Goal: Information Seeking & Learning: Check status

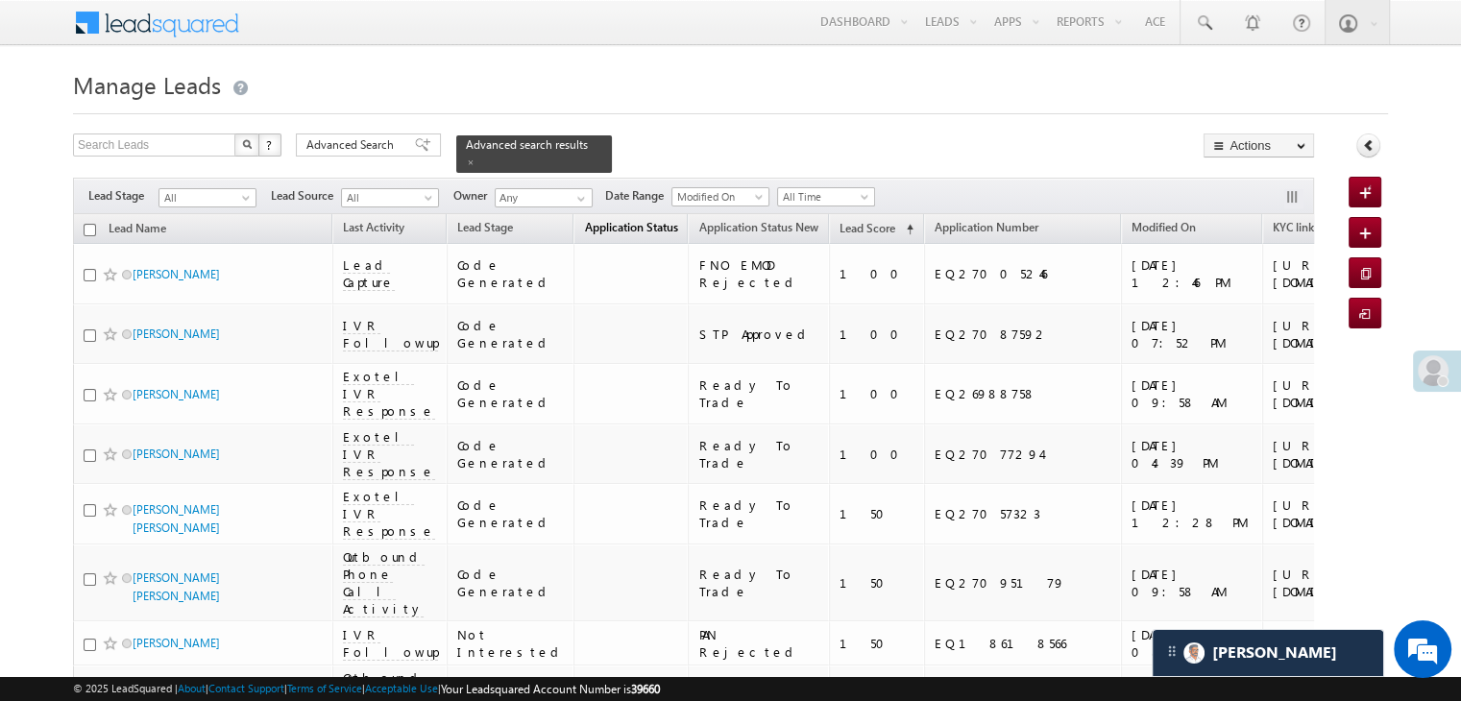
click at [585, 220] on span "Application Status" at bounding box center [630, 227] width 93 height 14
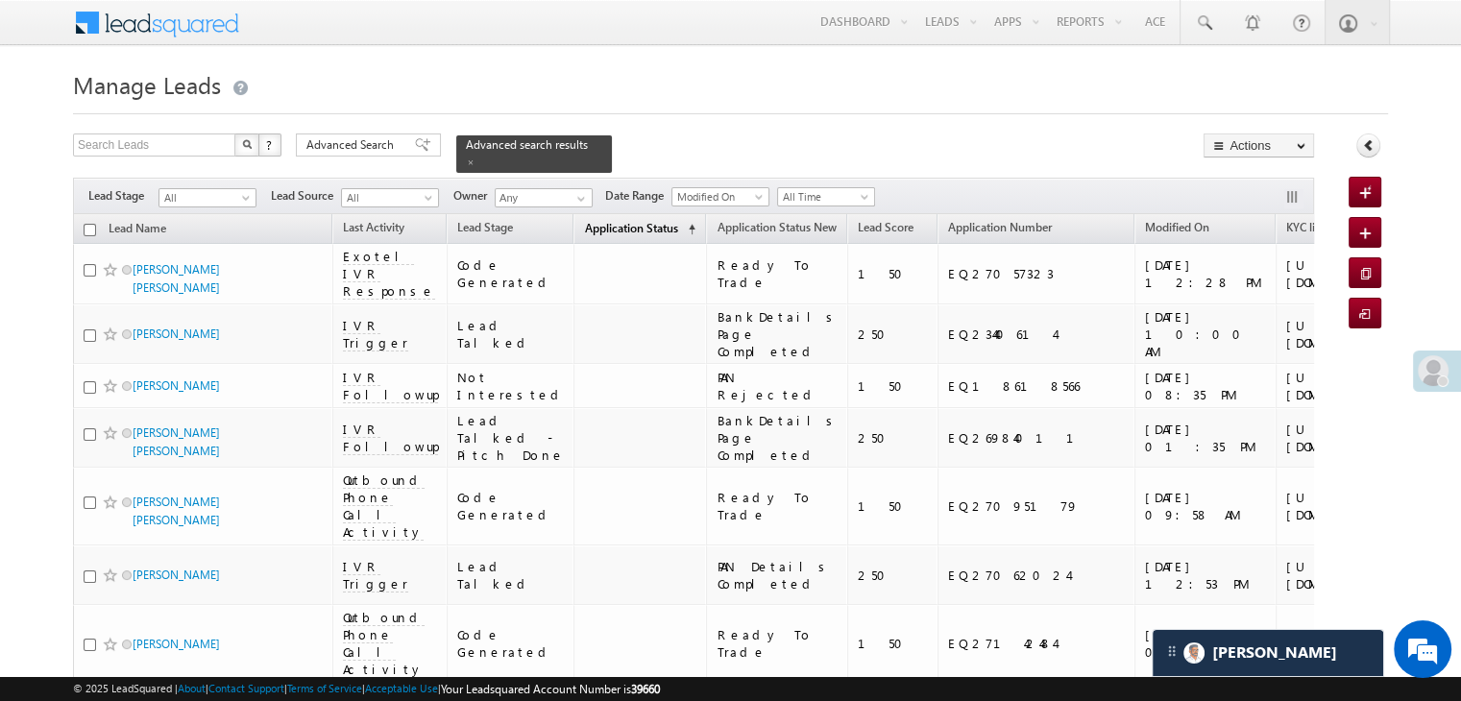
click at [585, 221] on span "Application Status" at bounding box center [630, 228] width 93 height 14
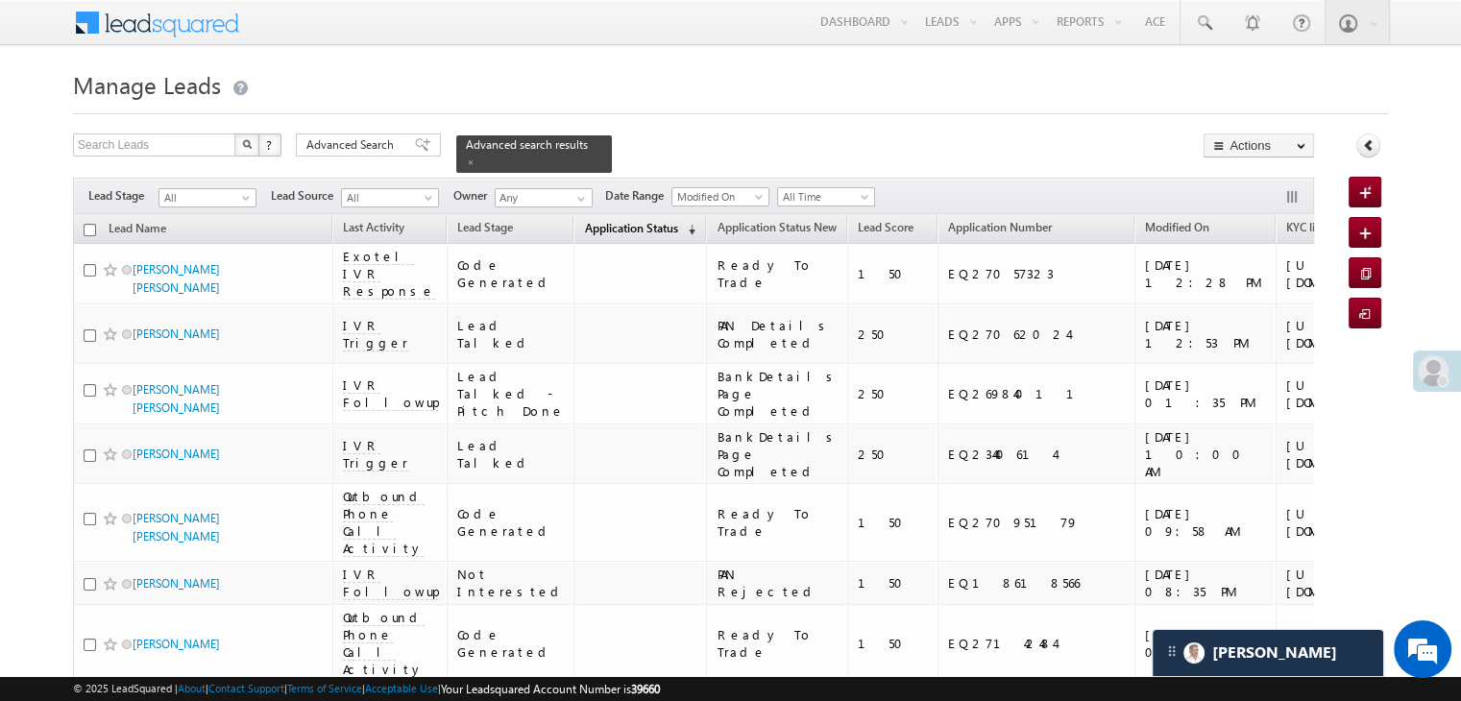
click at [585, 221] on span "Application Status" at bounding box center [630, 228] width 93 height 14
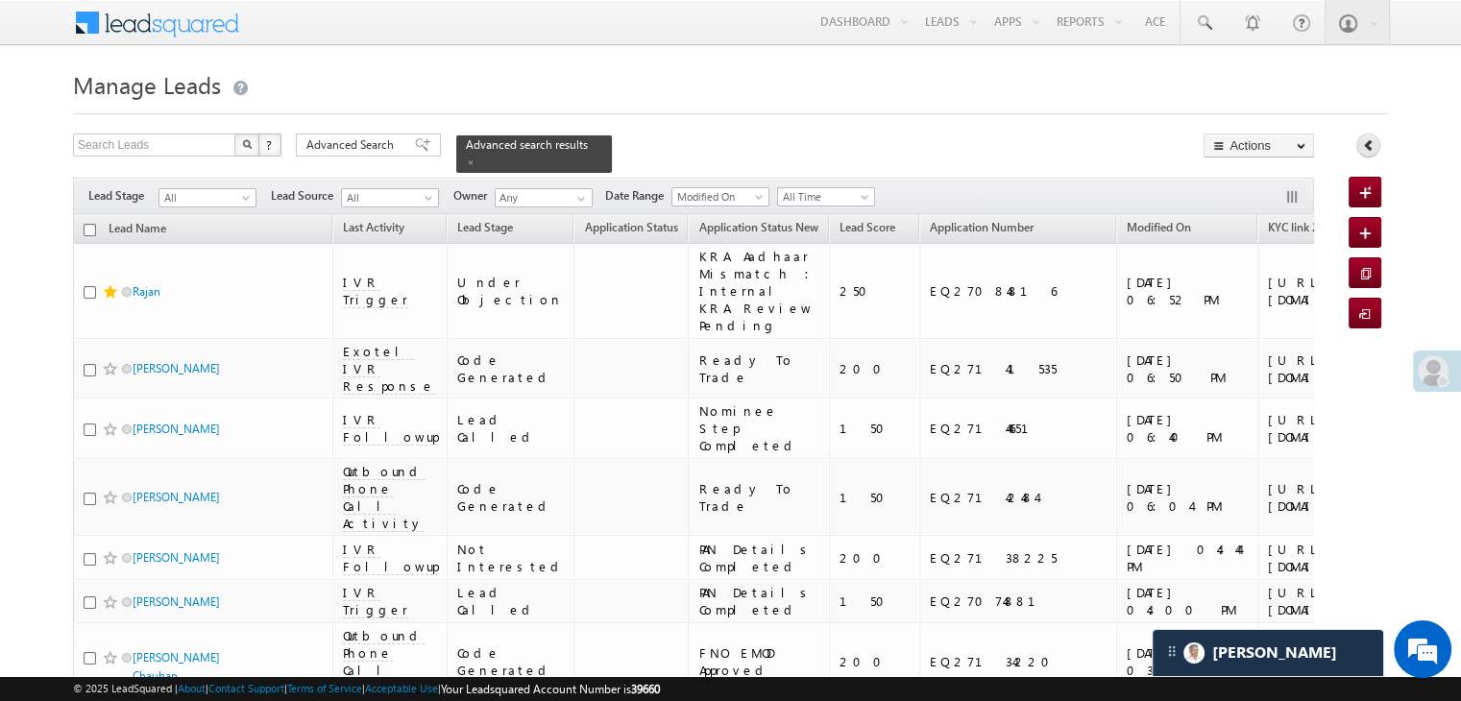
click at [1358, 147] on link at bounding box center [1369, 146] width 24 height 24
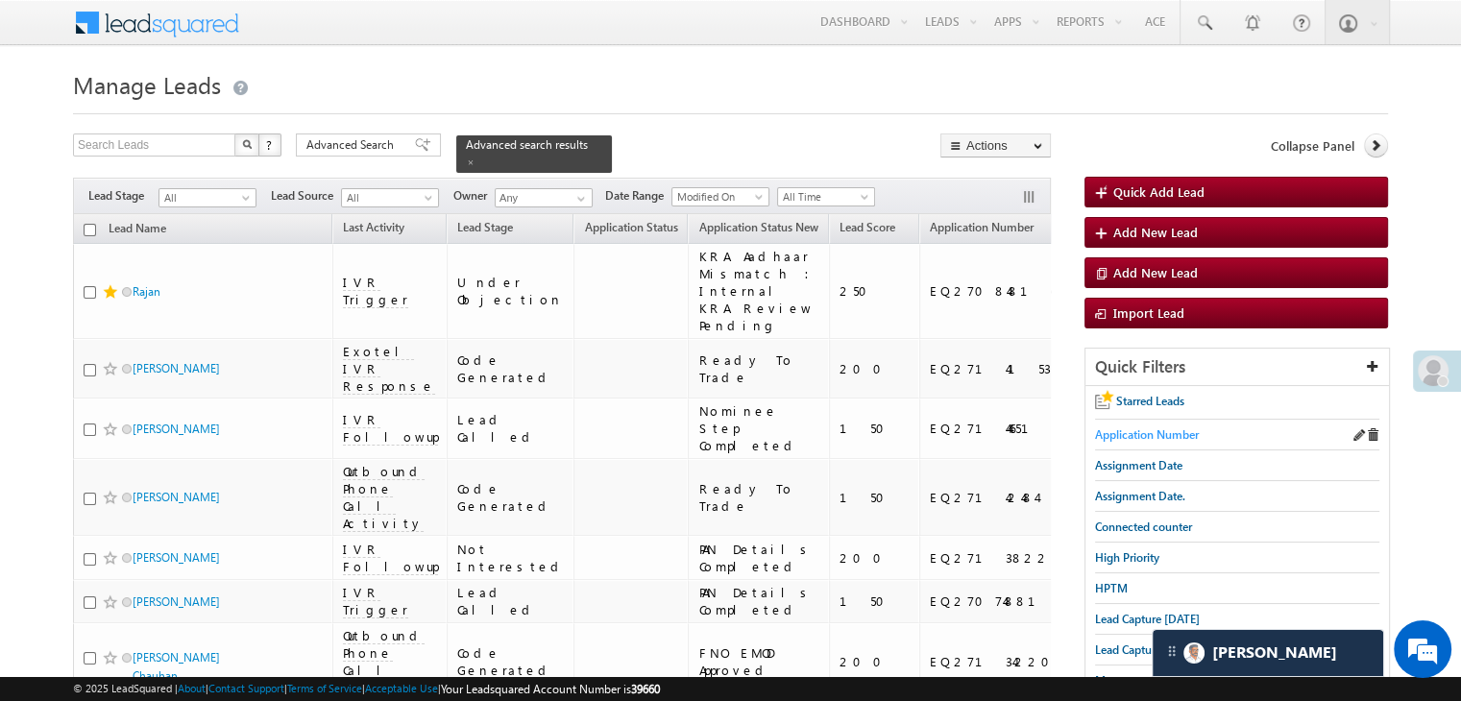
click at [1144, 432] on span "Application Number" at bounding box center [1147, 435] width 104 height 14
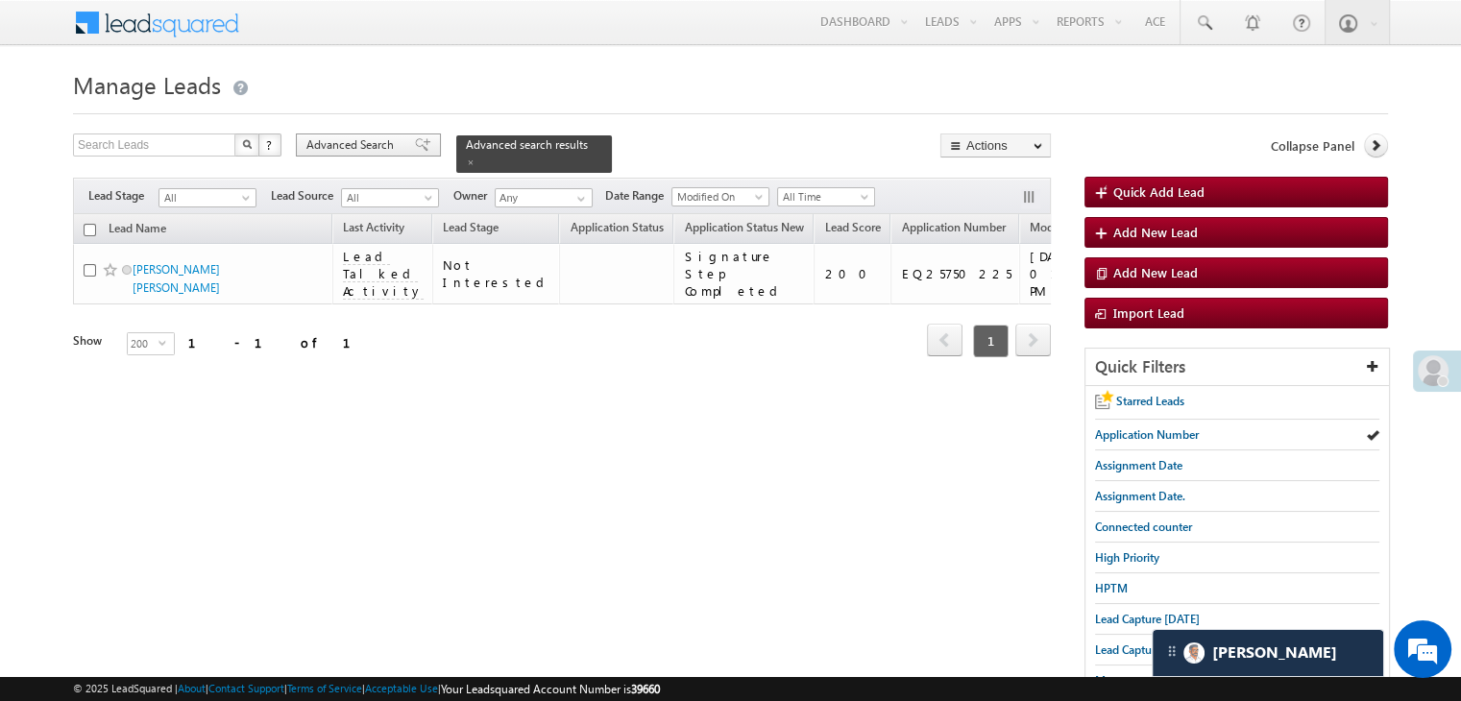
click at [366, 150] on span "Advanced Search" at bounding box center [353, 144] width 93 height 17
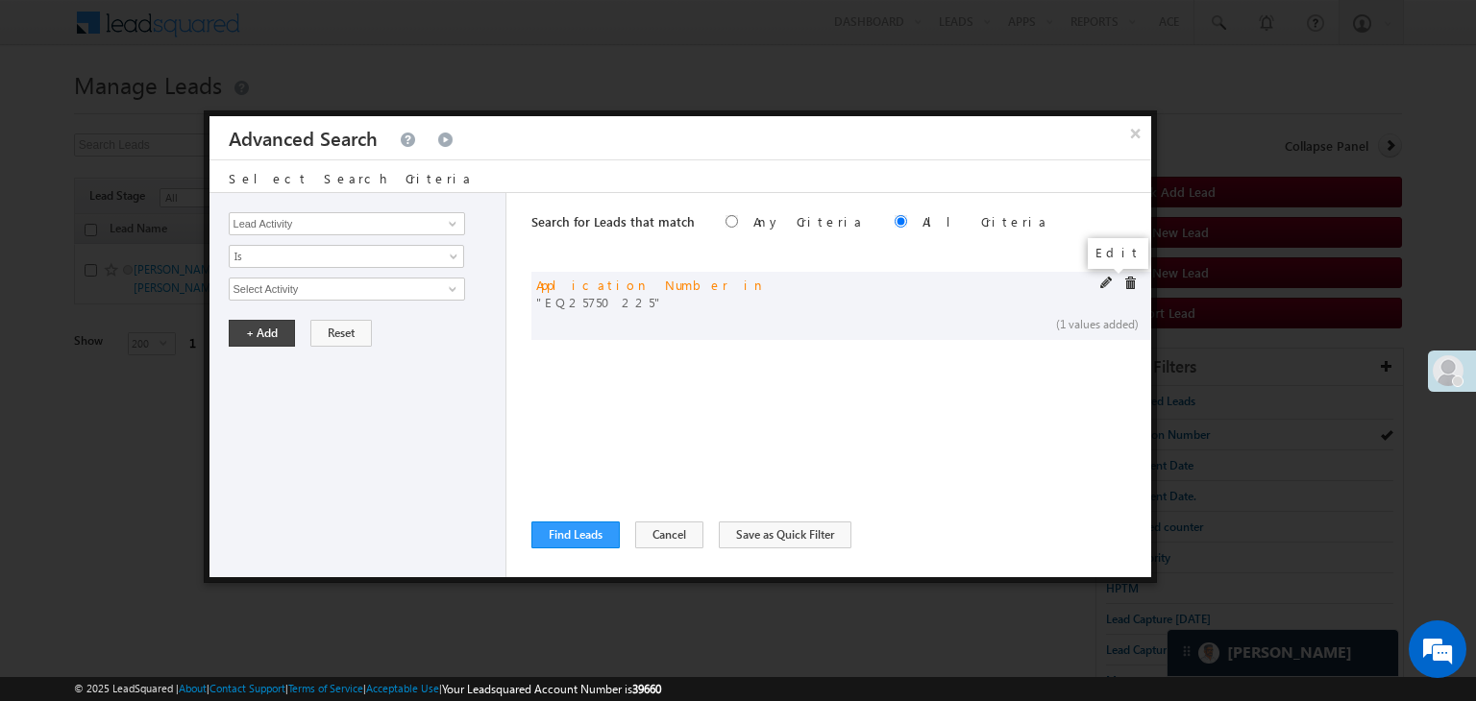
click at [1100, 280] on span at bounding box center [1106, 283] width 13 height 13
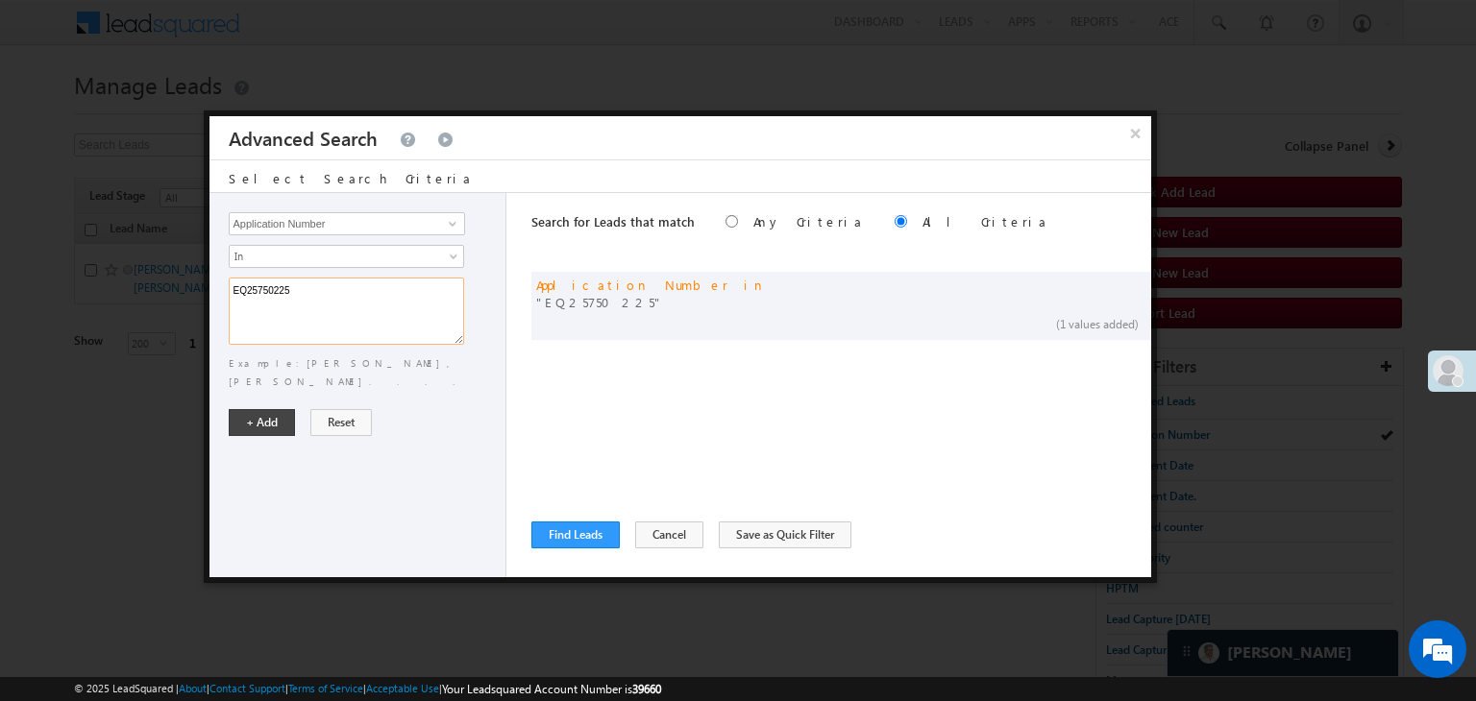
click at [363, 294] on textarea "EQ25750225" at bounding box center [346, 311] width 235 height 67
paste textarea "6961654 EQ26944467 EQ16593652 EQ26906945 EQ26957996 EQ26735765 EQ26594566 EQ269…"
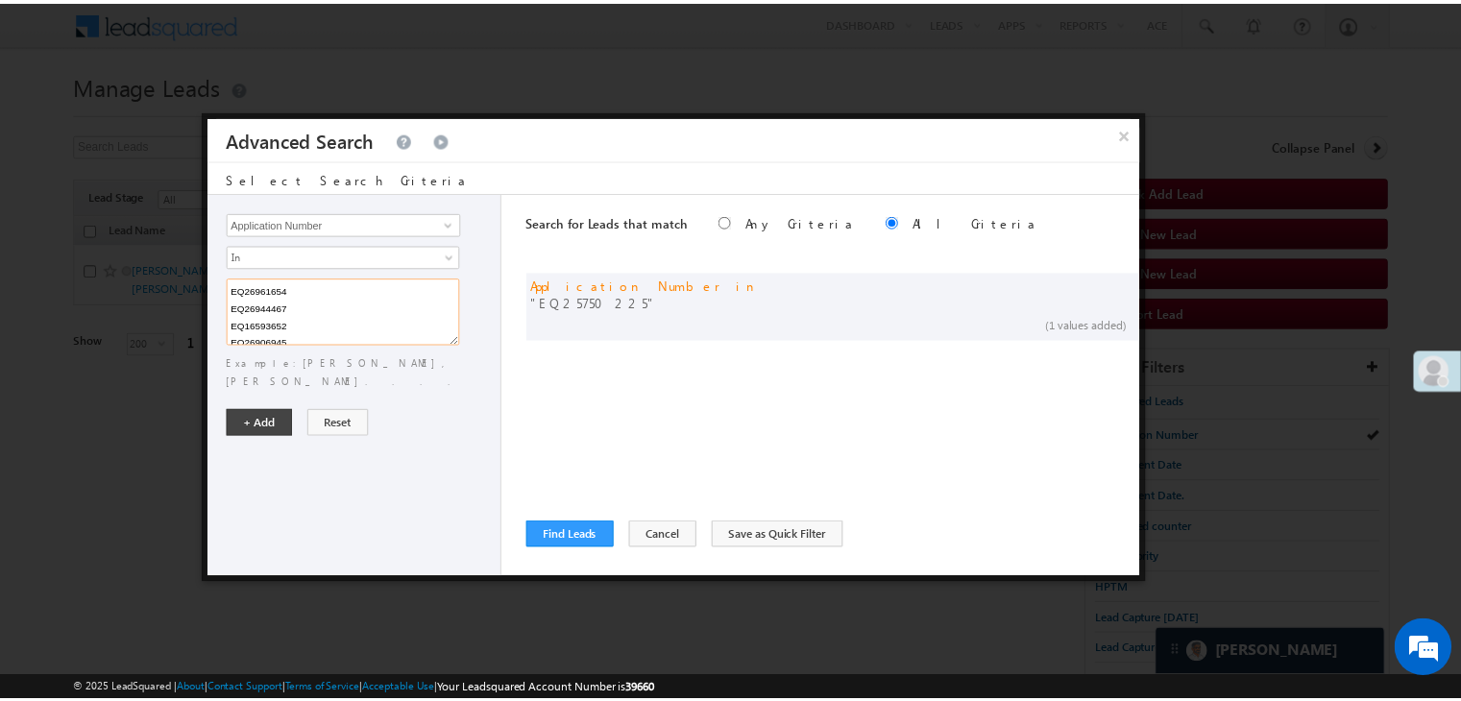
scroll to position [332, 0]
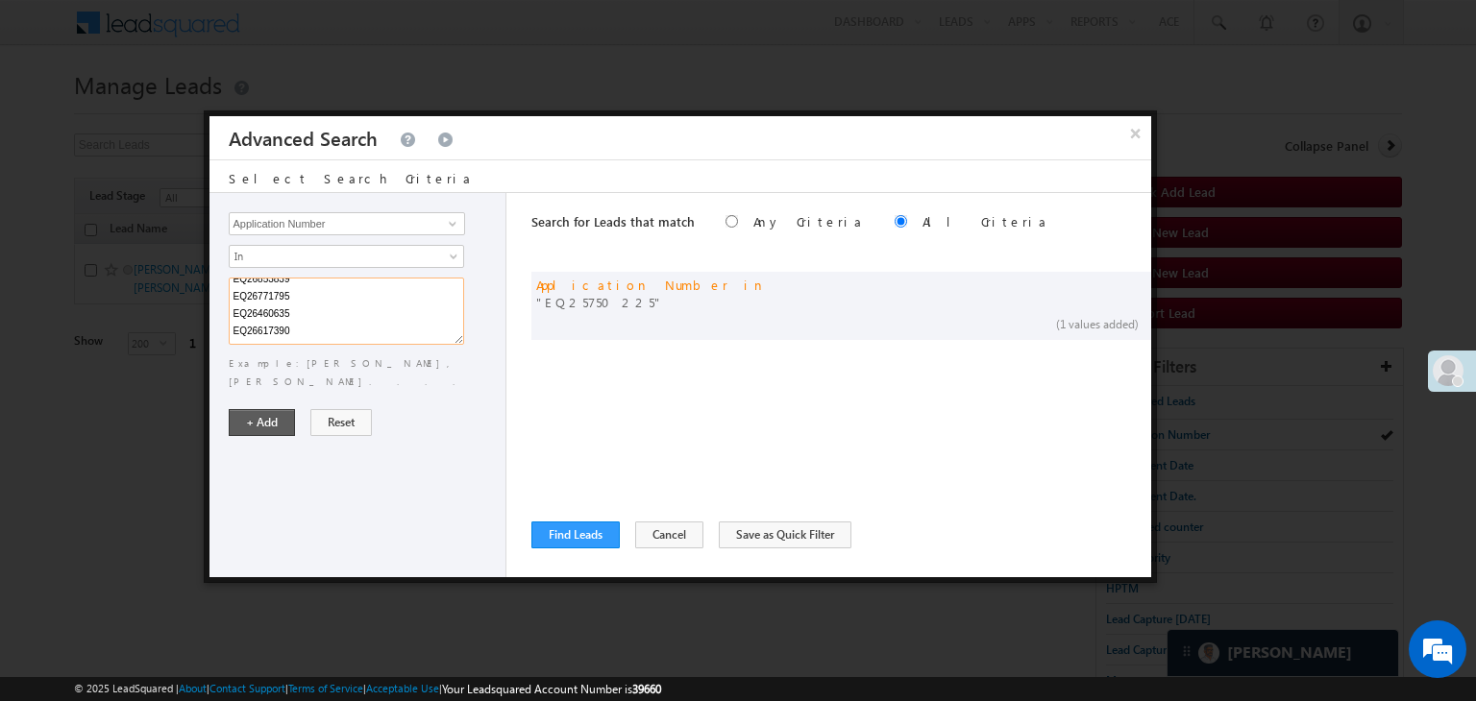
type textarea "EQ26961654 EQ26944467 EQ16593652 EQ26906945 EQ26957996 EQ26735765 EQ26594566 EQ…"
click at [276, 409] on button "+ Add" at bounding box center [262, 422] width 66 height 27
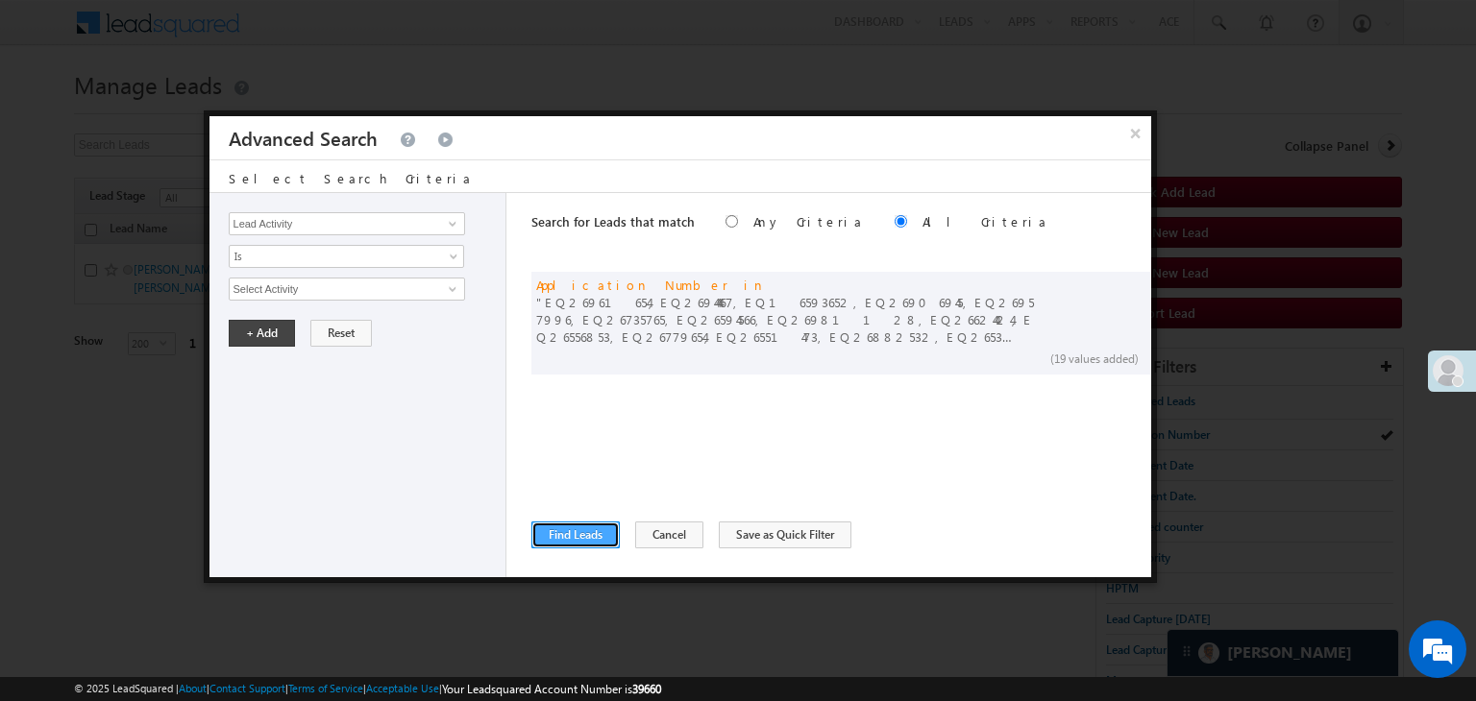
click at [595, 538] on button "Find Leads" at bounding box center [575, 535] width 88 height 27
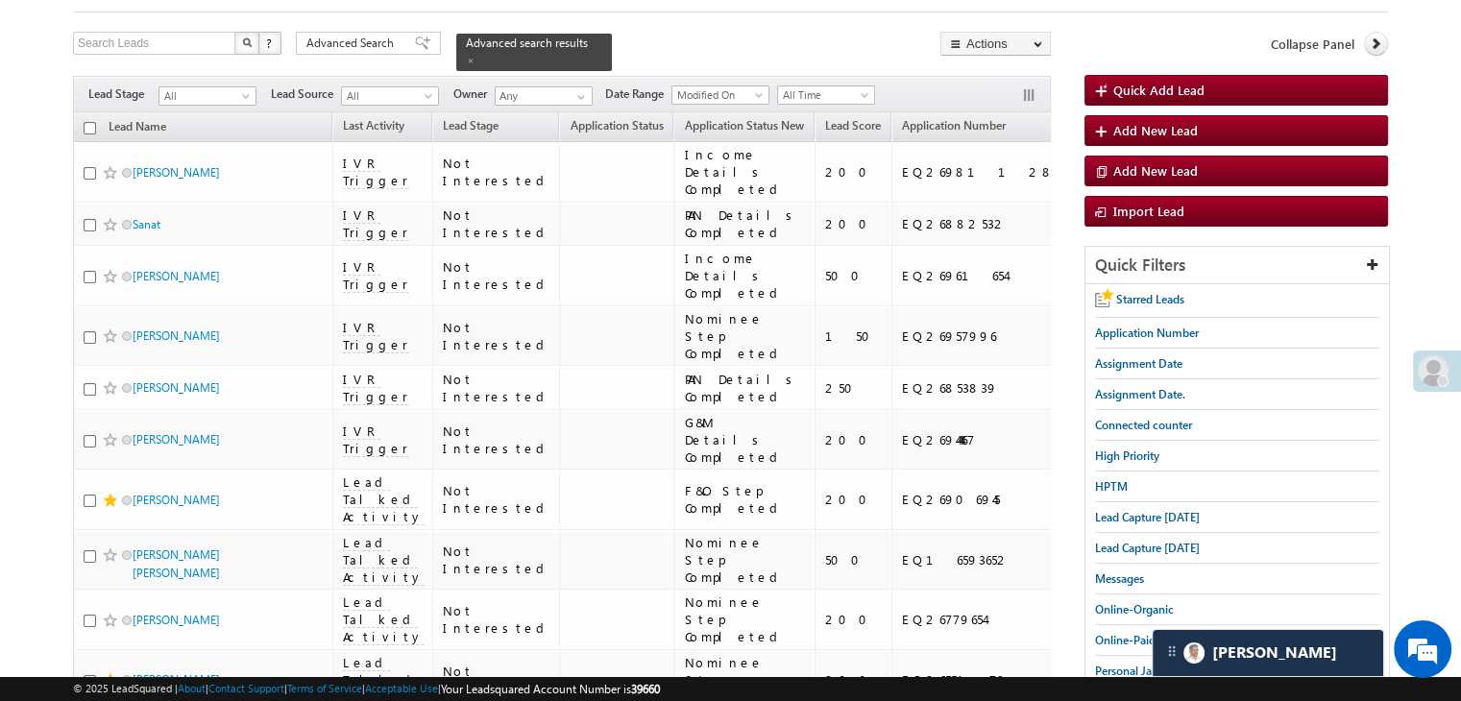
scroll to position [0, 0]
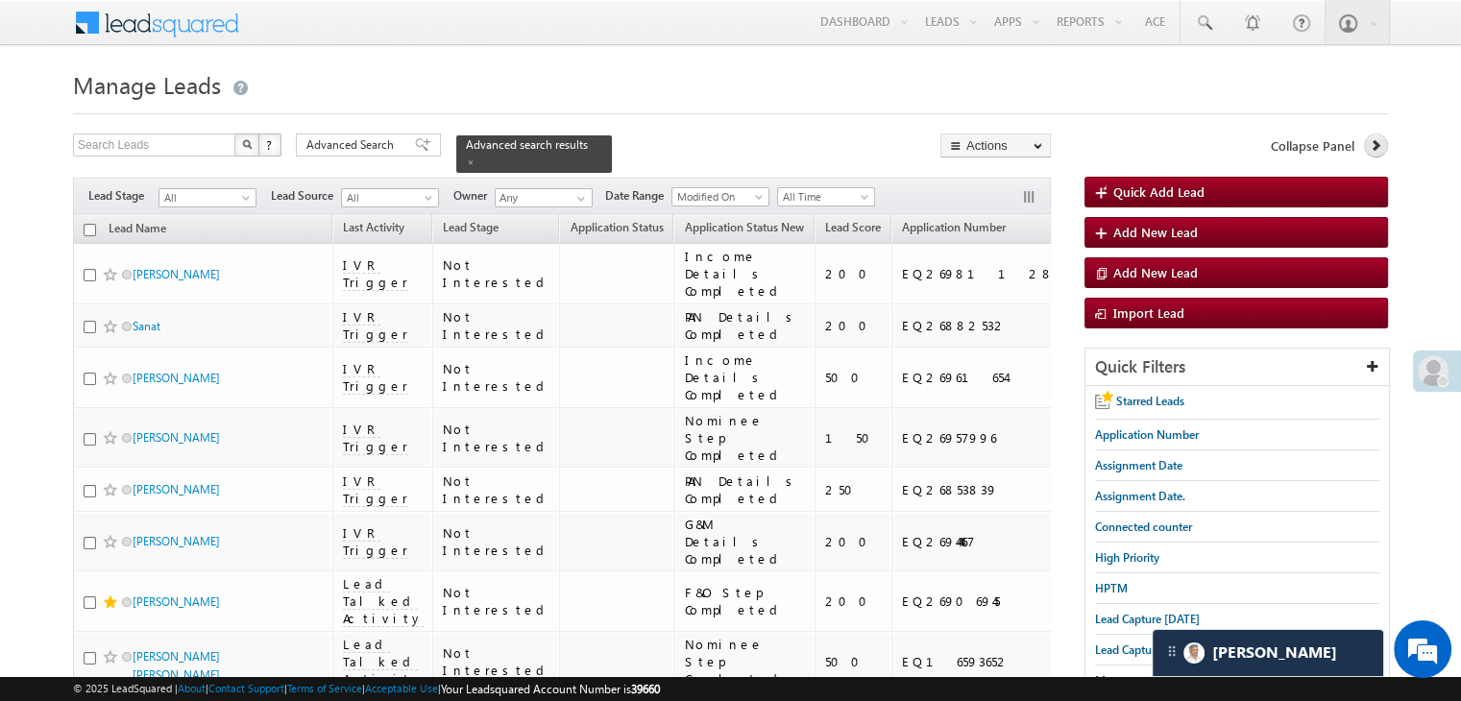
click at [1382, 147] on icon at bounding box center [1375, 144] width 13 height 13
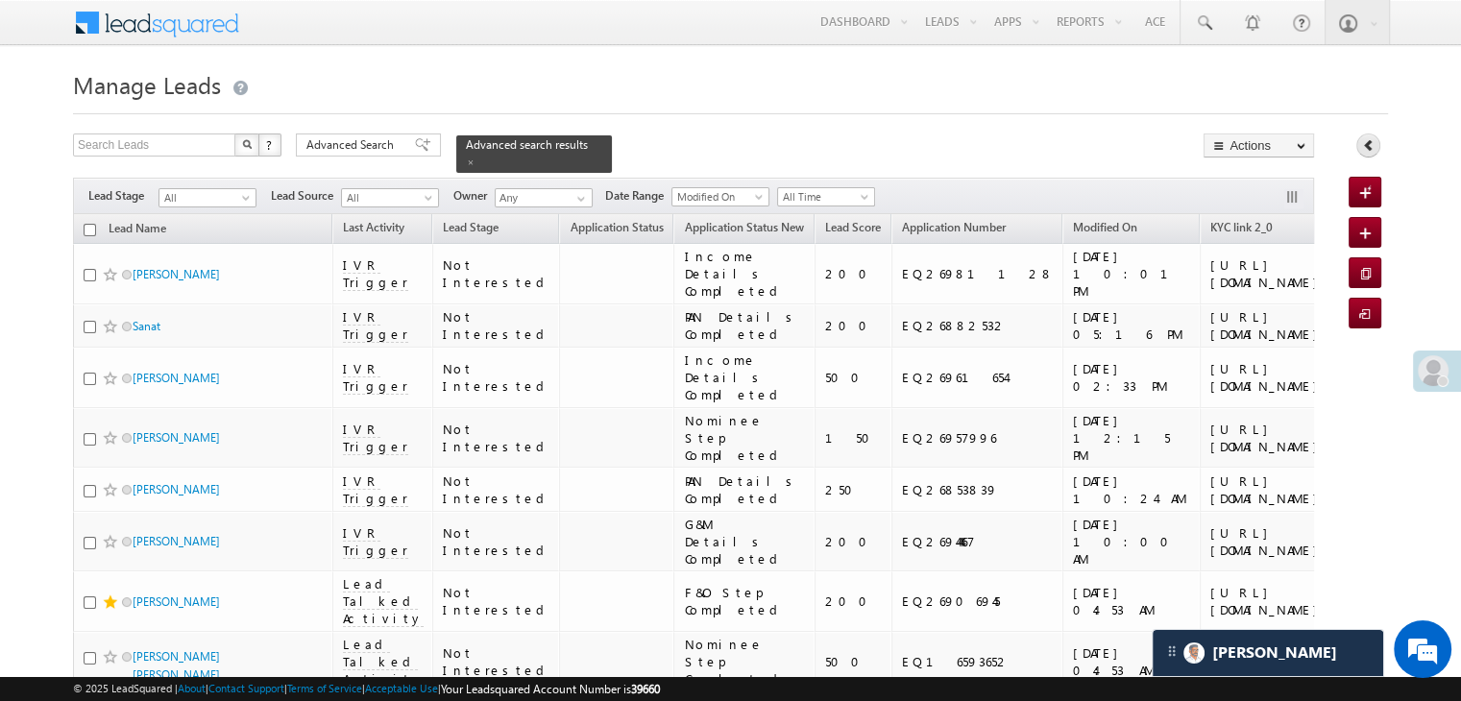
click at [1367, 144] on icon at bounding box center [1368, 144] width 13 height 13
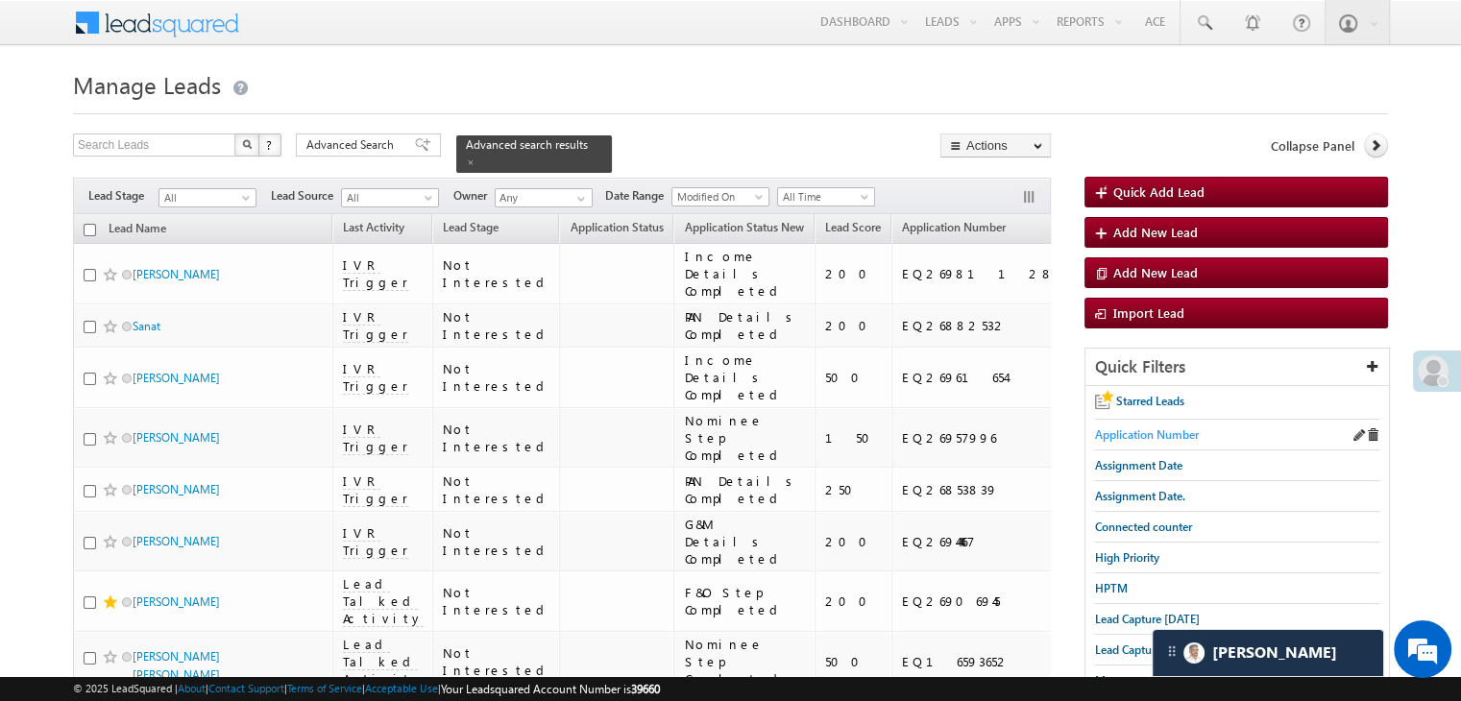
click at [1153, 435] on span "Application Number" at bounding box center [1147, 435] width 104 height 14
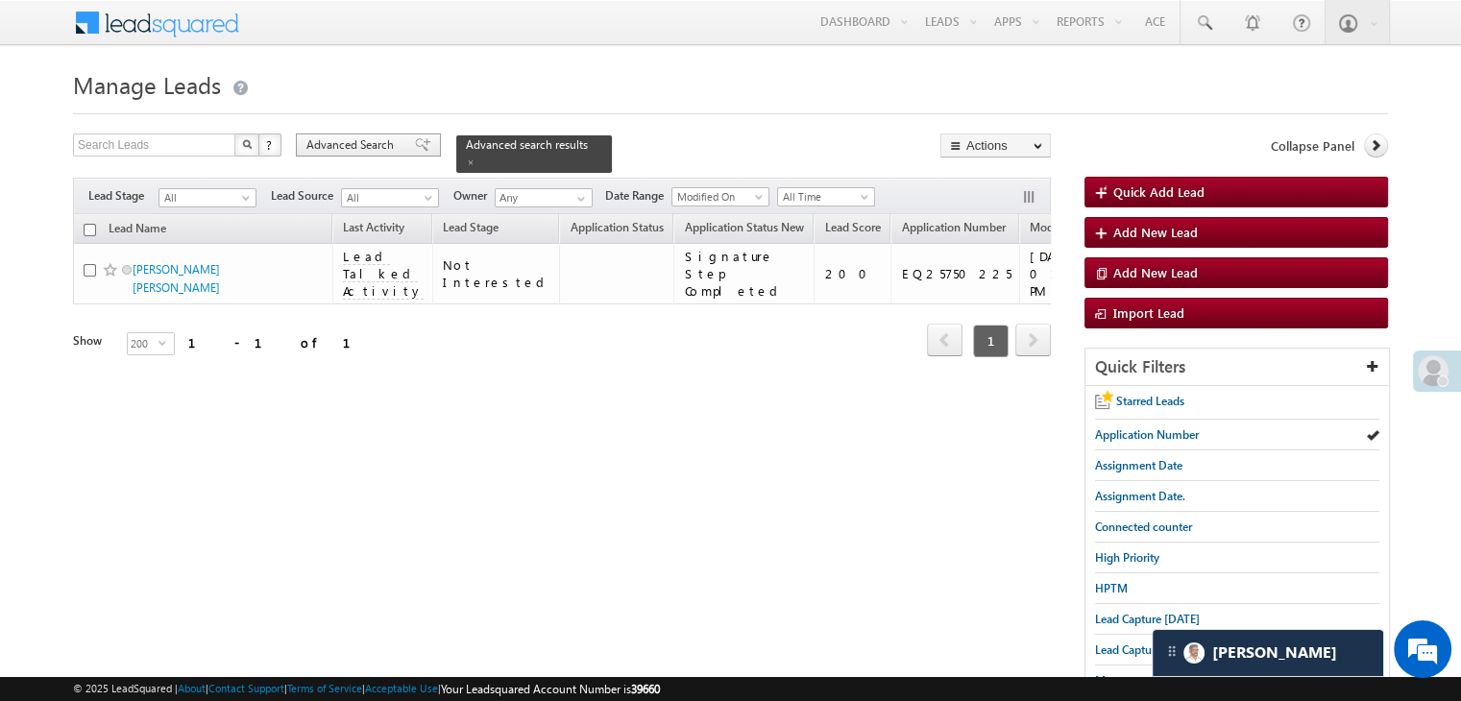
click at [426, 150] on div "Advanced Search" at bounding box center [368, 145] width 145 height 23
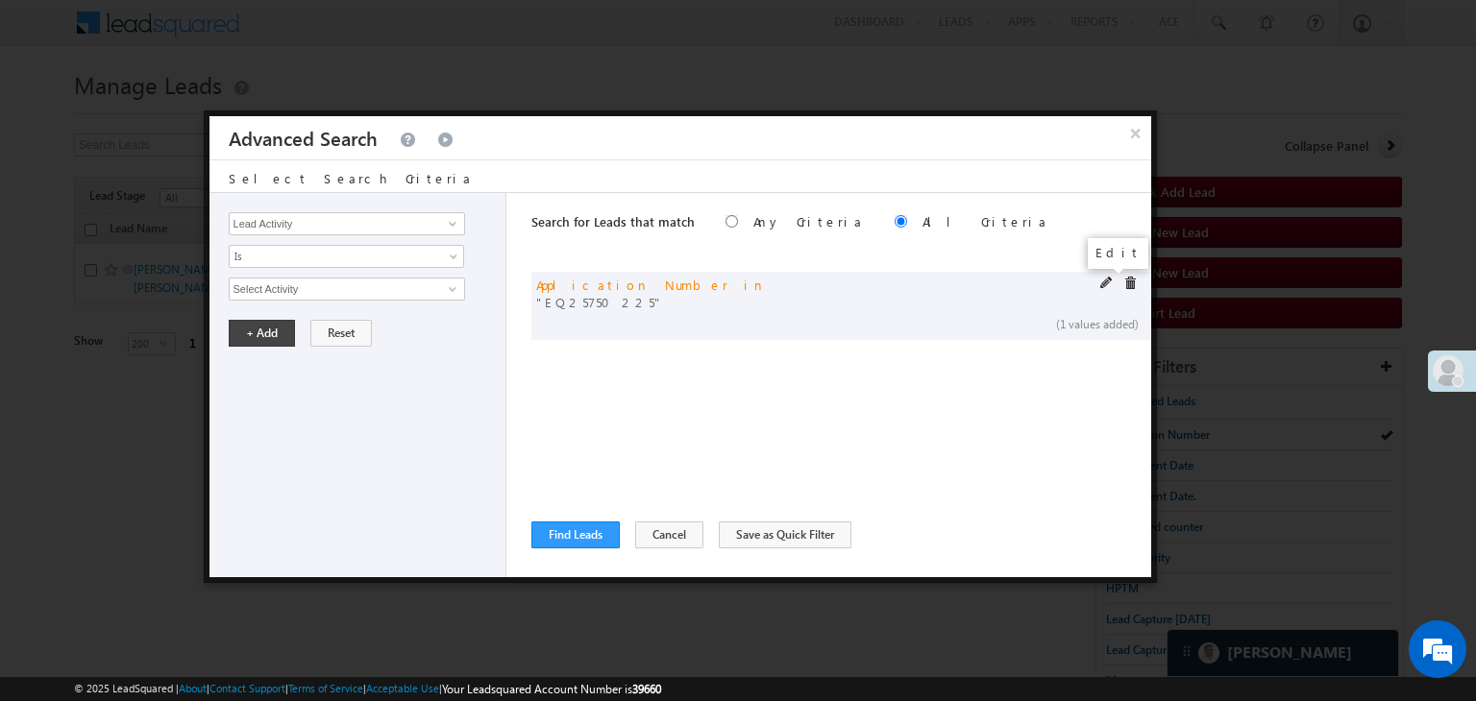
click at [1101, 282] on span at bounding box center [1106, 283] width 13 height 13
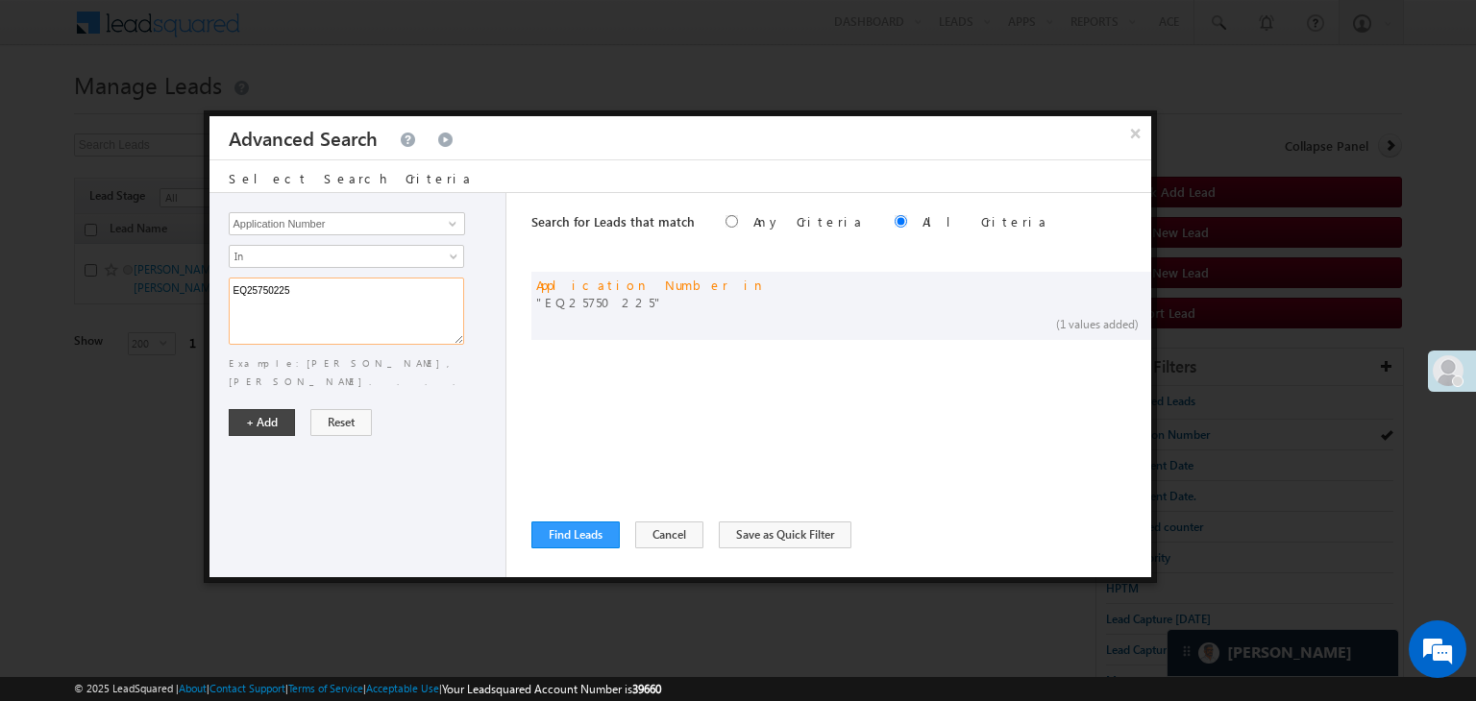
click at [399, 297] on textarea "EQ25750225" at bounding box center [346, 311] width 235 height 67
click at [1128, 140] on button "×" at bounding box center [1135, 133] width 32 height 34
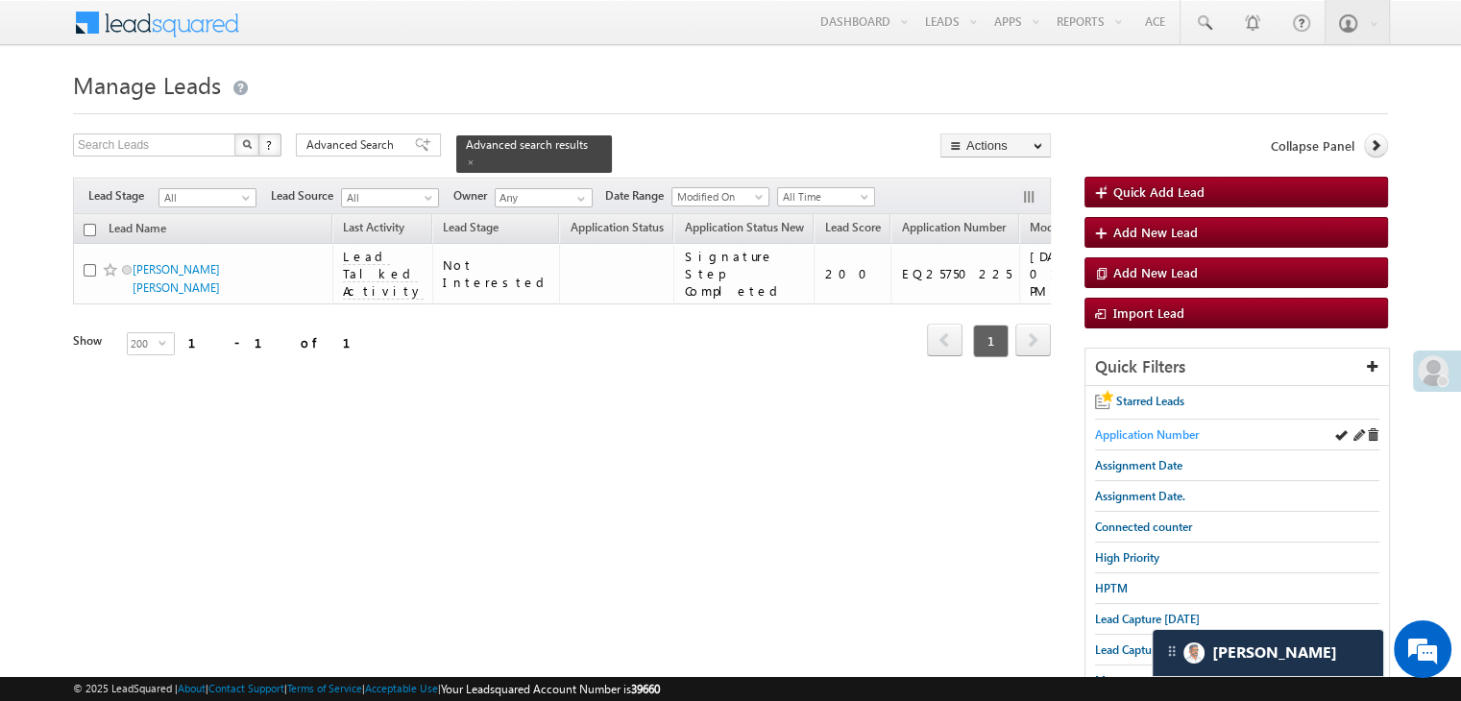
click at [1176, 428] on span "Application Number" at bounding box center [1147, 435] width 104 height 14
click at [404, 155] on div "Advanced Search" at bounding box center [368, 145] width 145 height 23
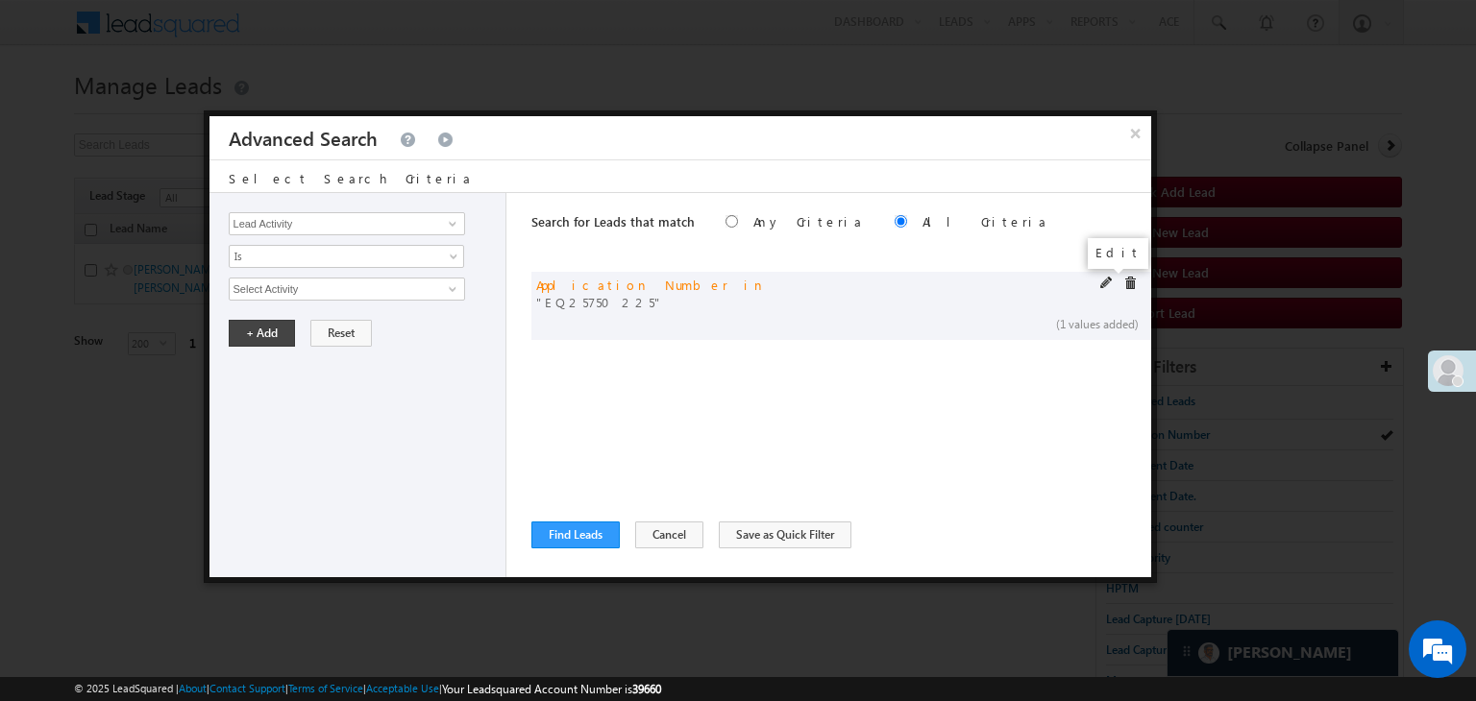
click at [1108, 278] on span at bounding box center [1106, 283] width 13 height 13
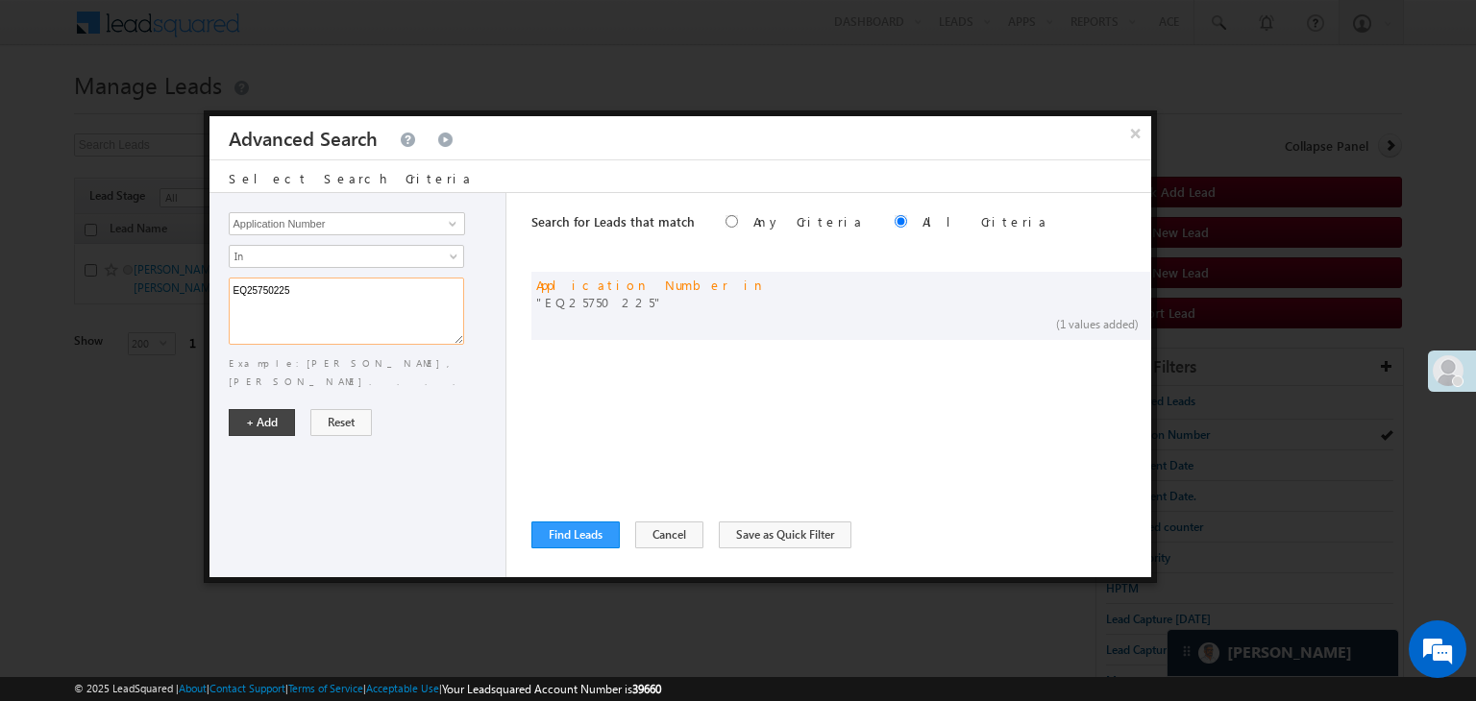
click at [423, 300] on textarea "EQ25750225" at bounding box center [346, 311] width 235 height 67
paste textarea "6961654 EQ26944467 EQ16593652 EQ26906945 EQ26957996 EQ26735765 EQ26594566 EQ269…"
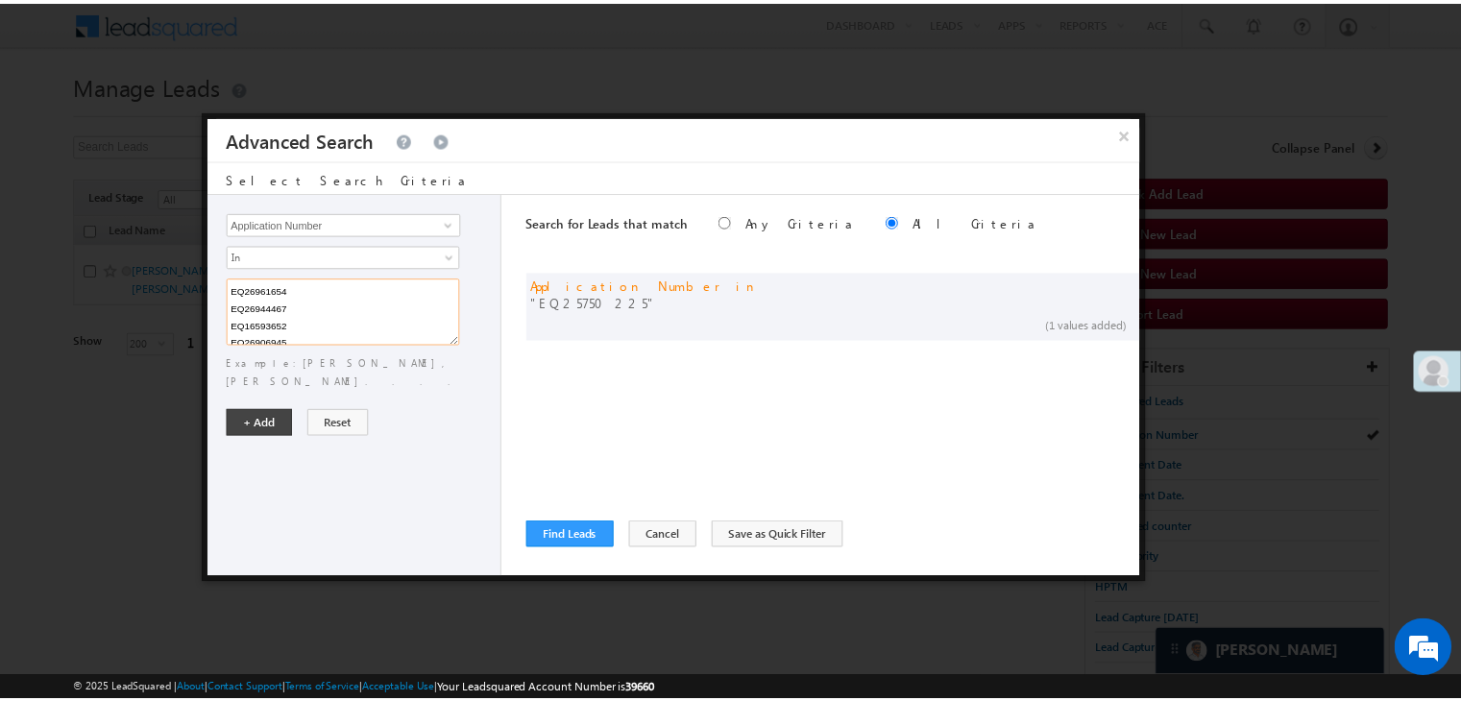
scroll to position [281, 0]
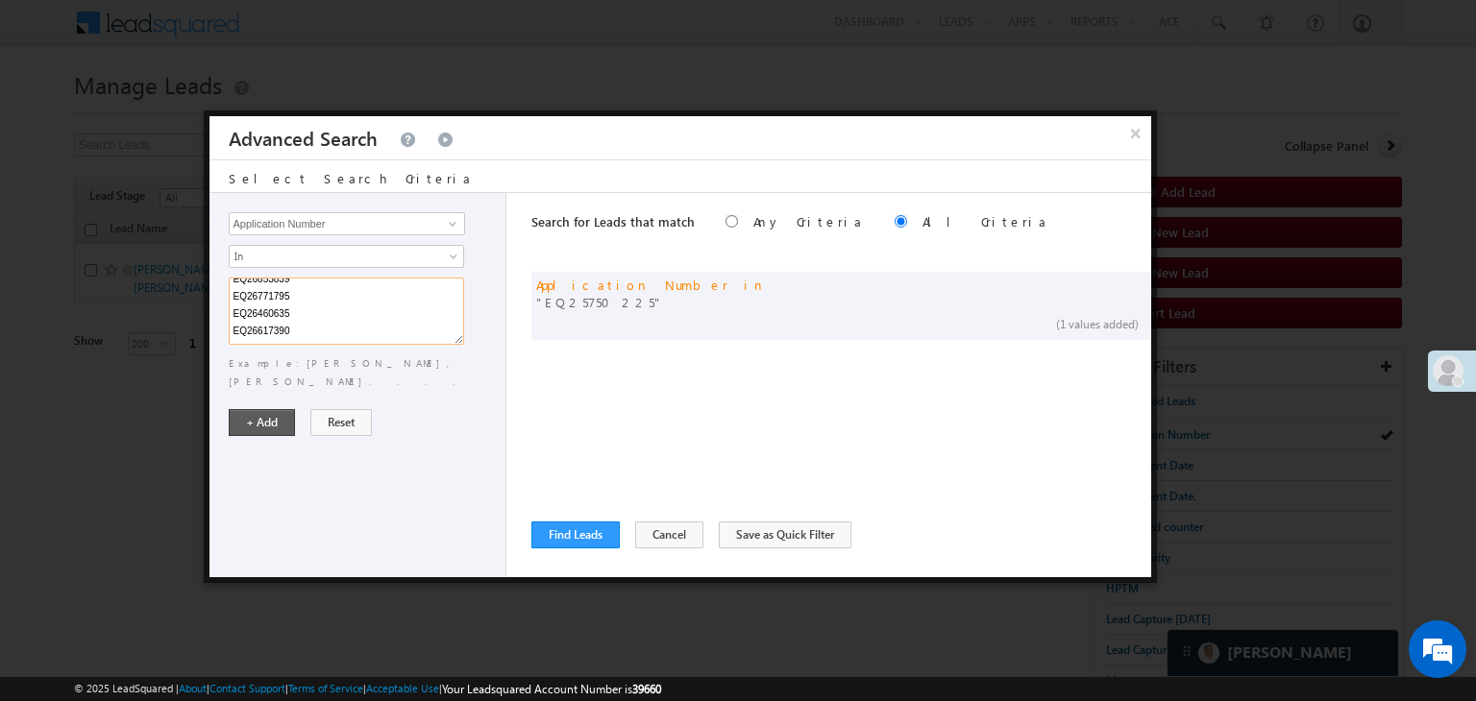
type textarea "EQ26961654 EQ26944467 EQ16593652 EQ26906945 EQ26957996 EQ26735765 EQ26594566 EQ…"
click at [274, 409] on button "+ Add" at bounding box center [262, 422] width 66 height 27
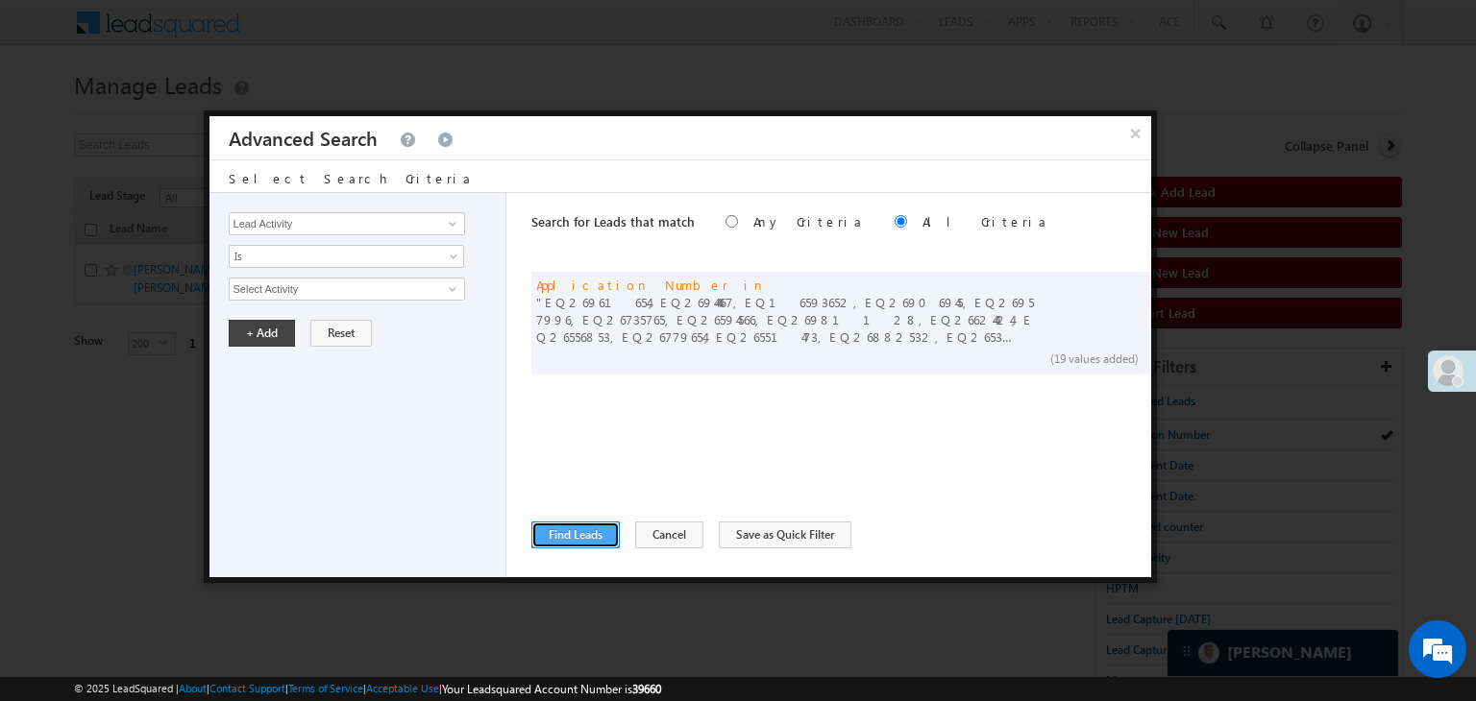
click at [553, 528] on button "Find Leads" at bounding box center [575, 535] width 88 height 27
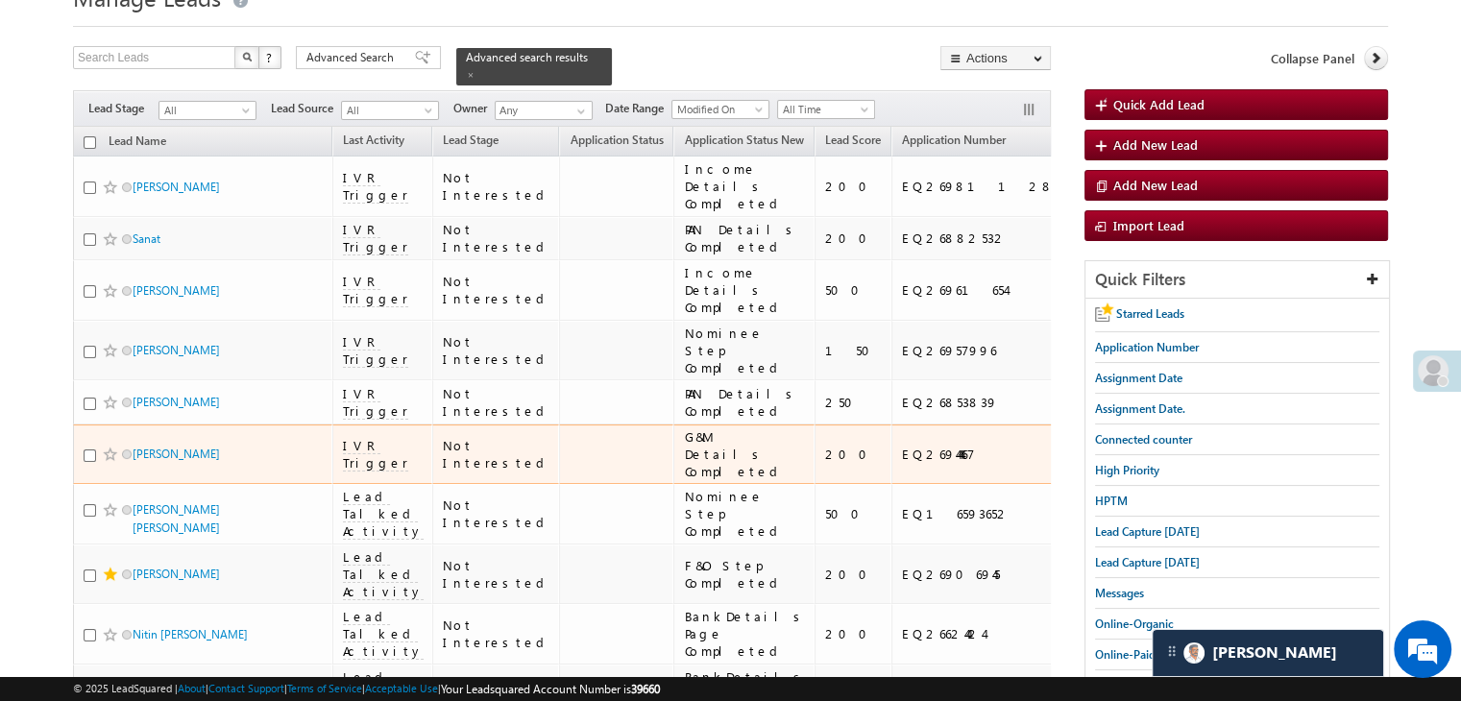
scroll to position [0, 0]
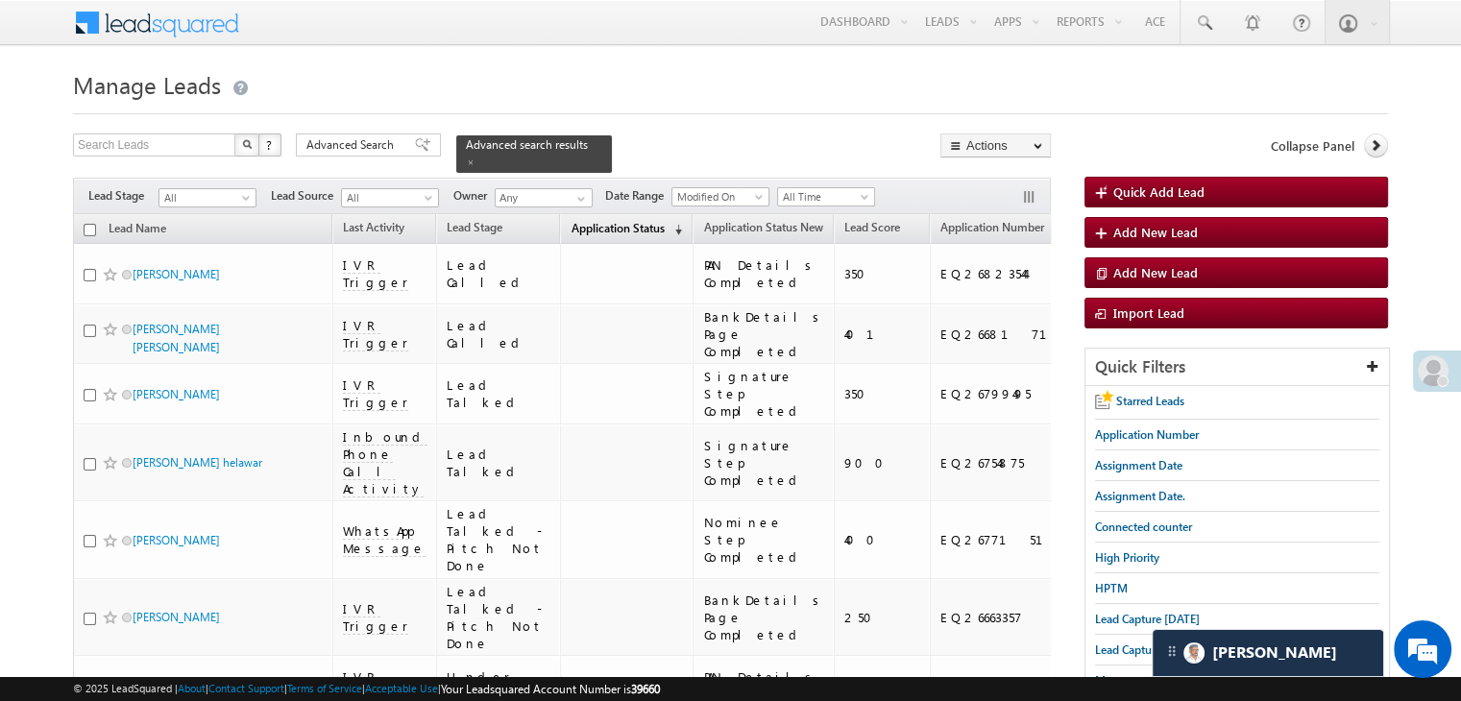
click at [571, 221] on span "Application Status" at bounding box center [617, 228] width 93 height 14
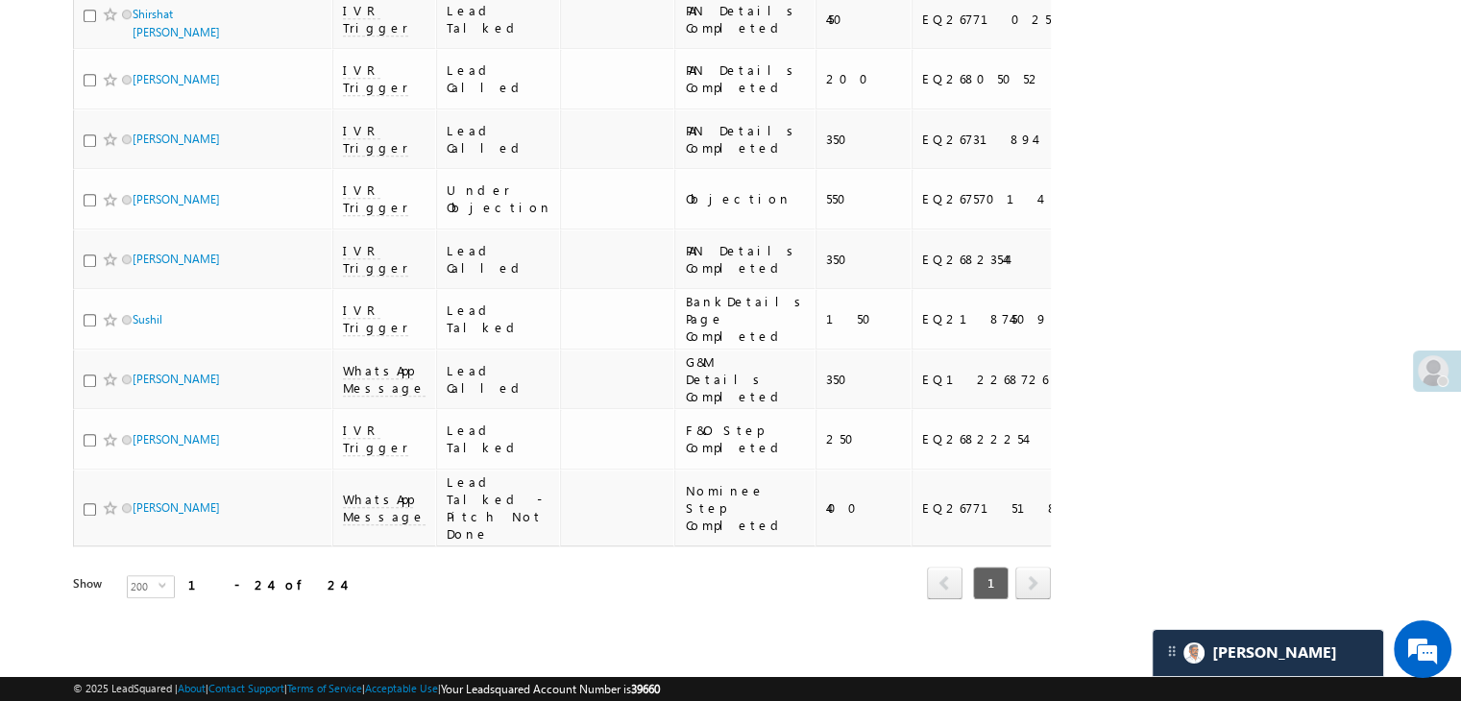
scroll to position [1329, 0]
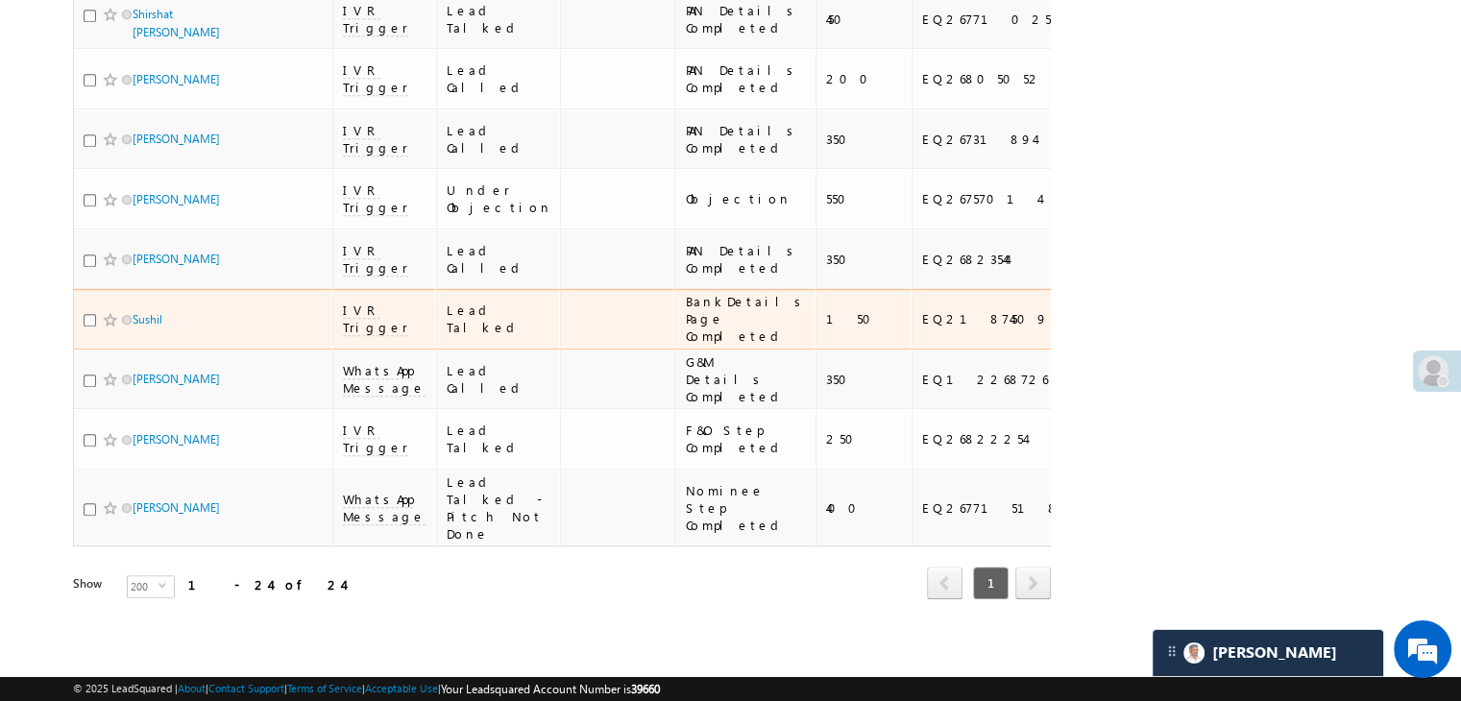
scroll to position [2376, 0]
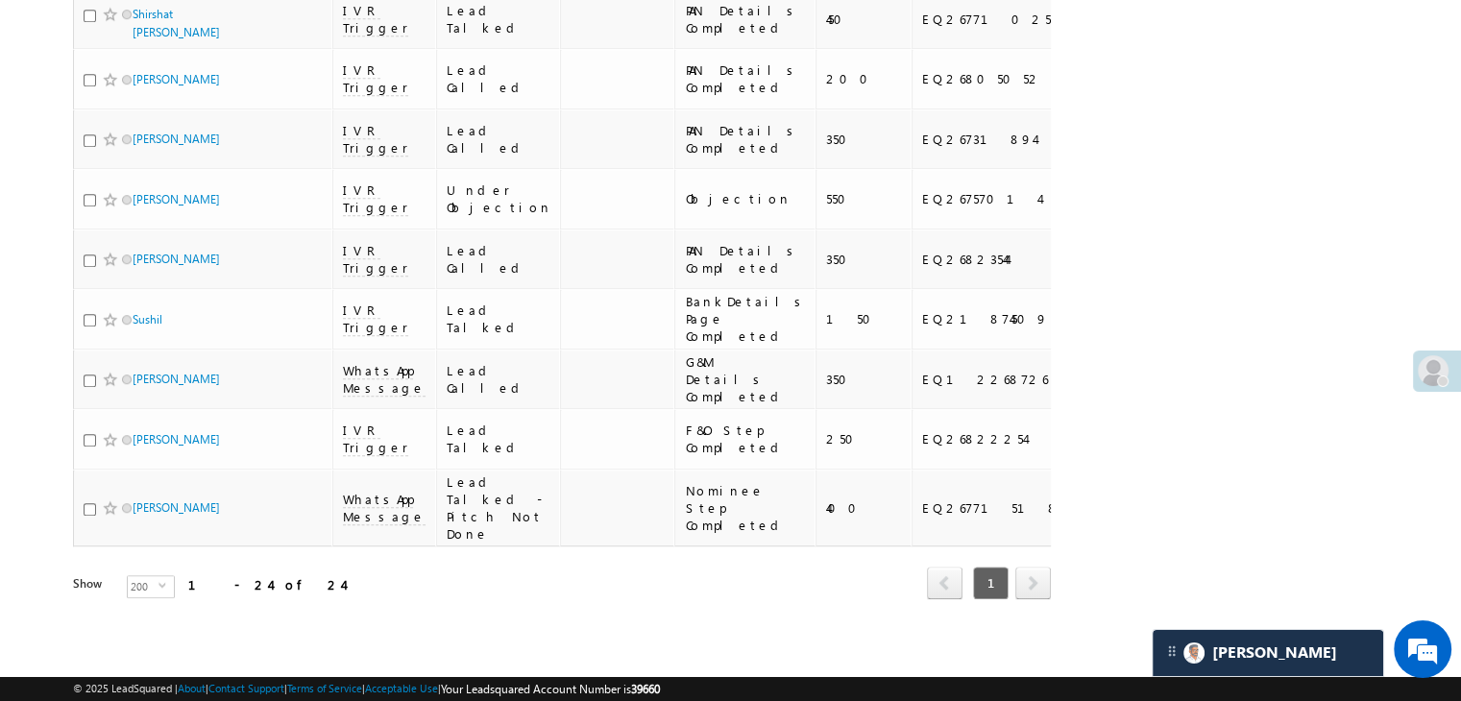
drag, startPoint x: 166, startPoint y: 244, endPoint x: 31, endPoint y: 281, distance: 140.3
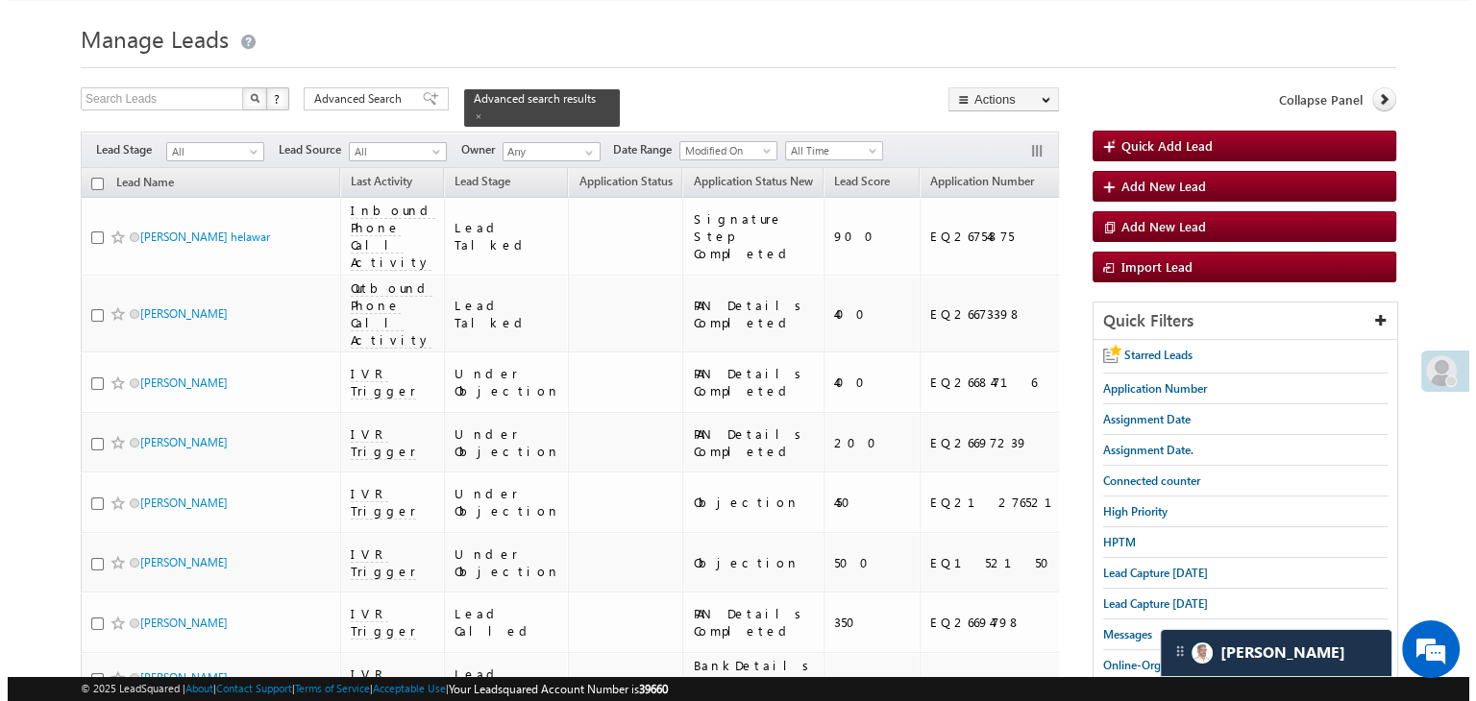
scroll to position [0, 0]
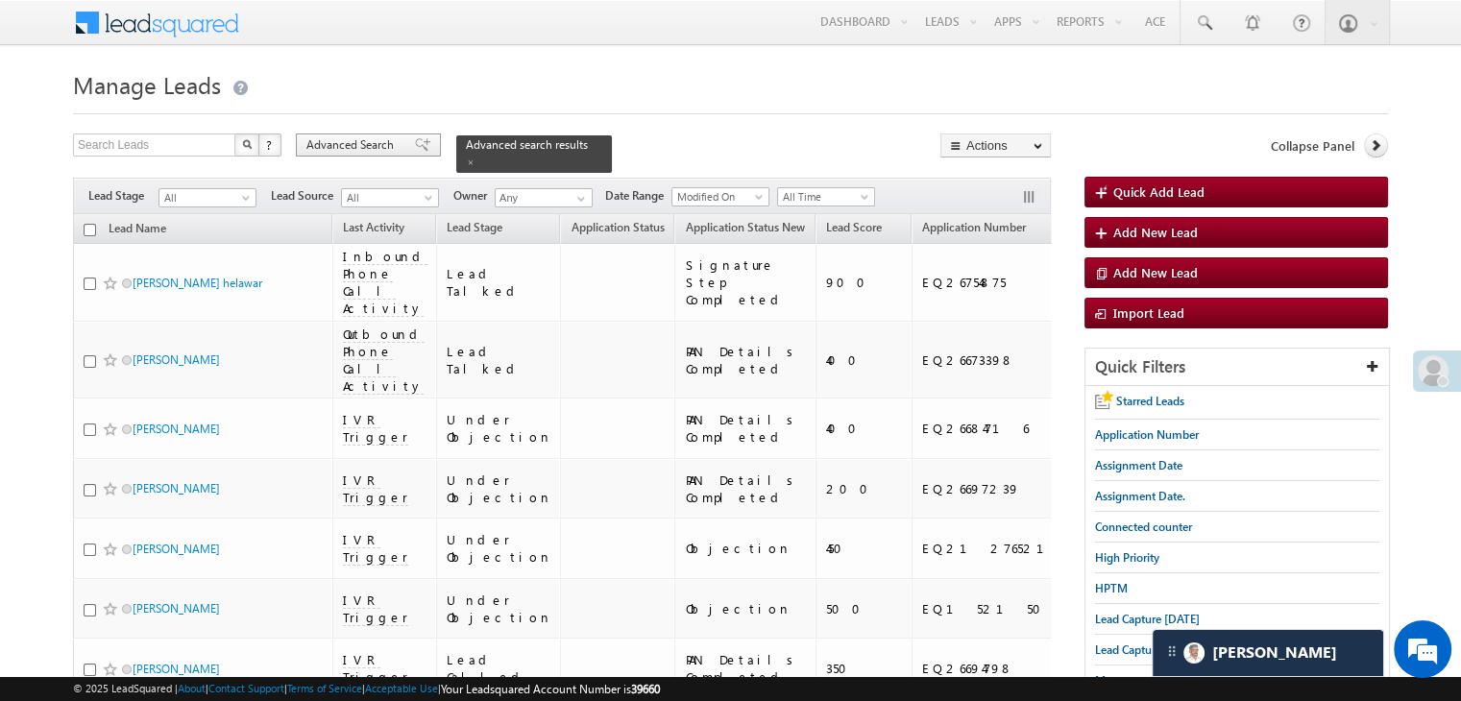
click at [388, 139] on span "Advanced Search" at bounding box center [353, 144] width 93 height 17
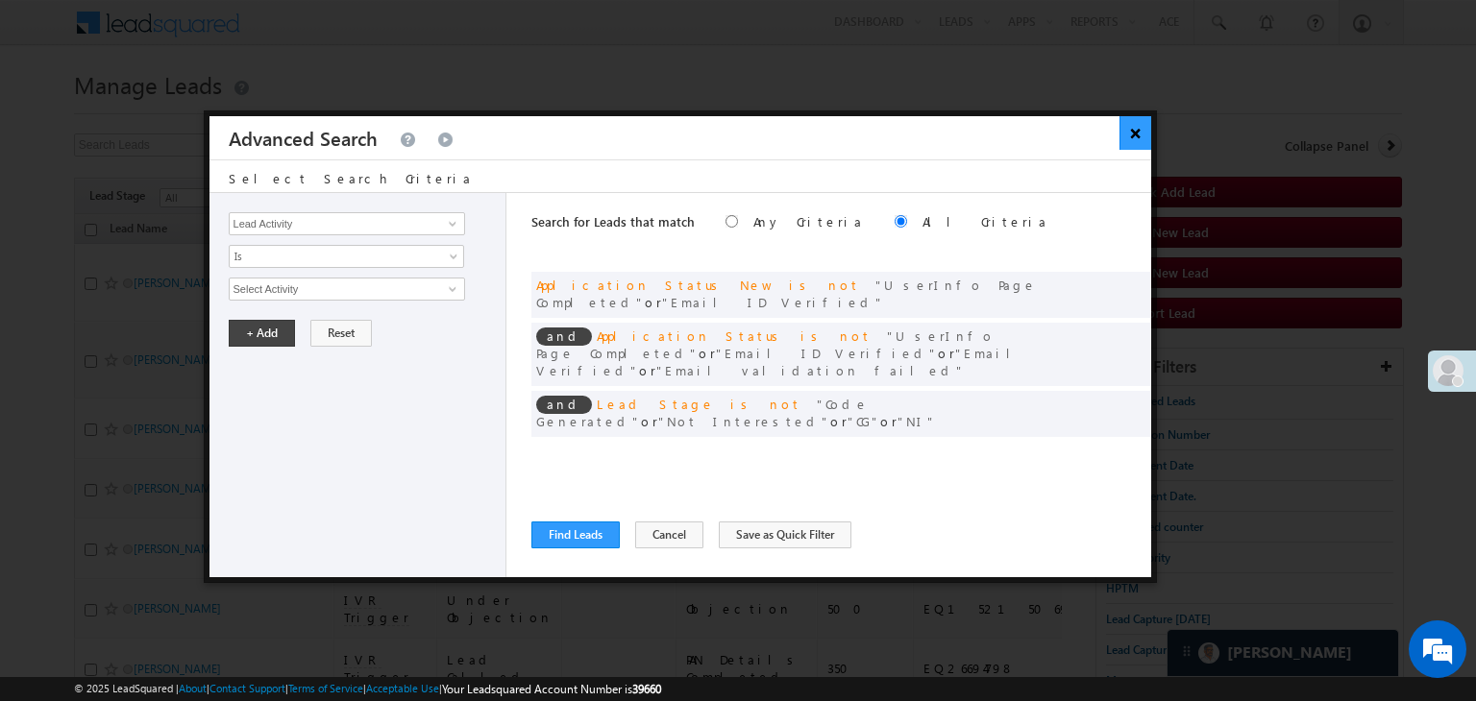
click at [1133, 135] on button "×" at bounding box center [1135, 133] width 32 height 34
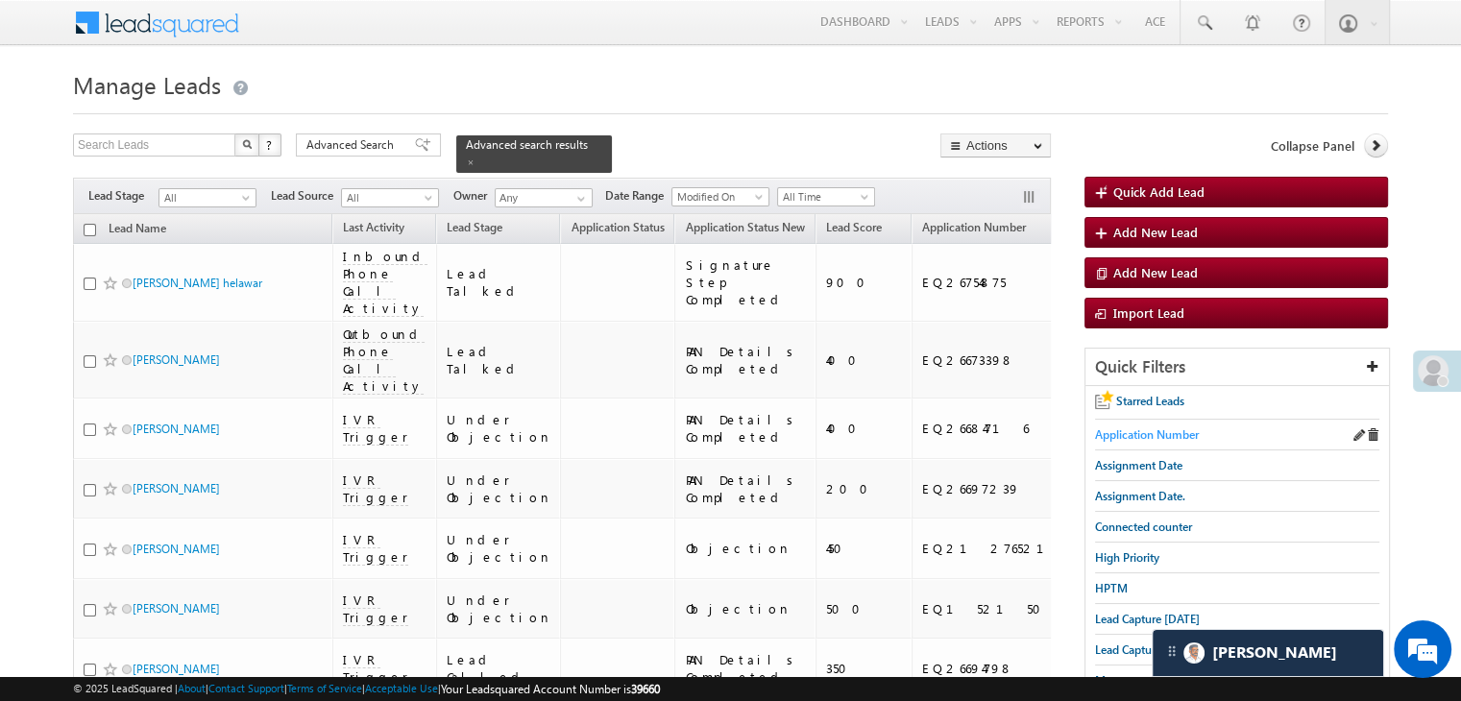
click at [1147, 438] on span "Application Number" at bounding box center [1147, 435] width 104 height 14
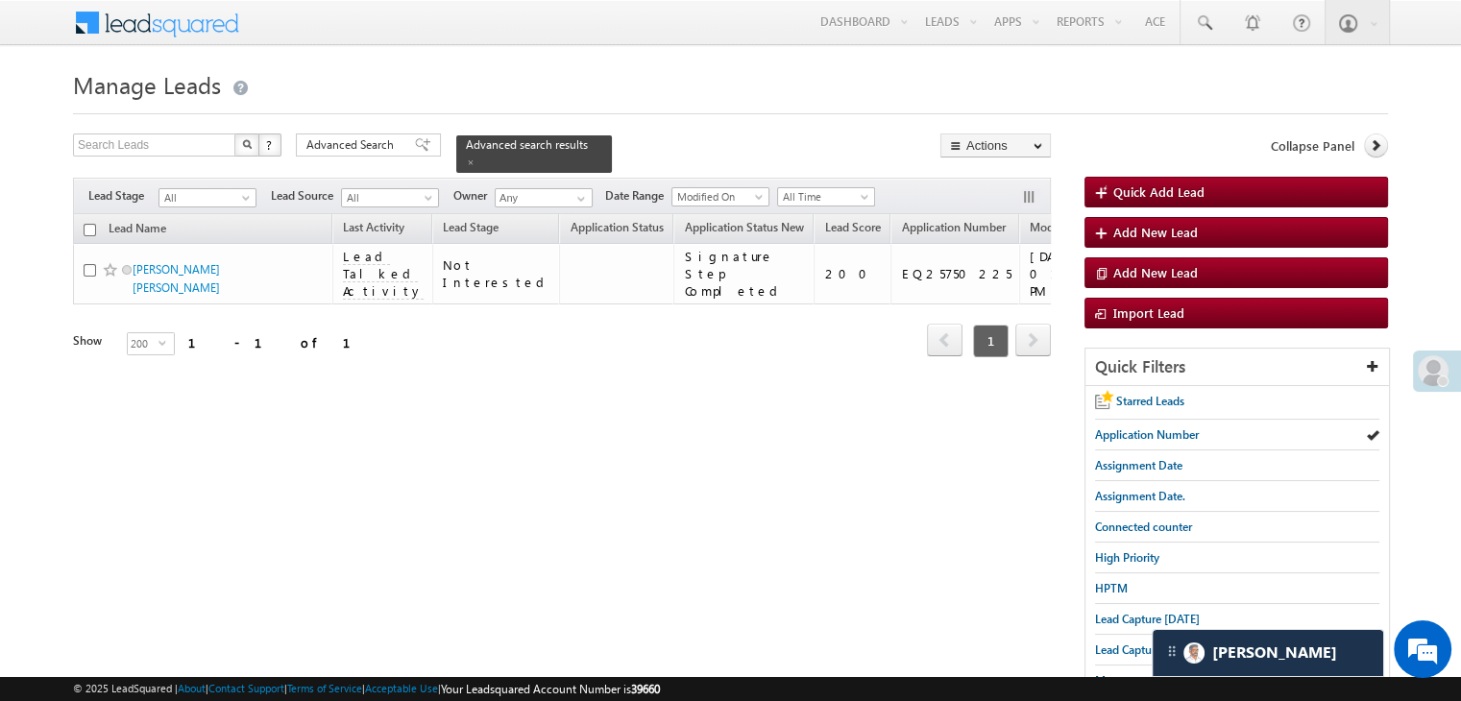
drag, startPoint x: 413, startPoint y: 140, endPoint x: 865, endPoint y: 426, distance: 534.2
click at [415, 140] on span at bounding box center [422, 144] width 15 height 13
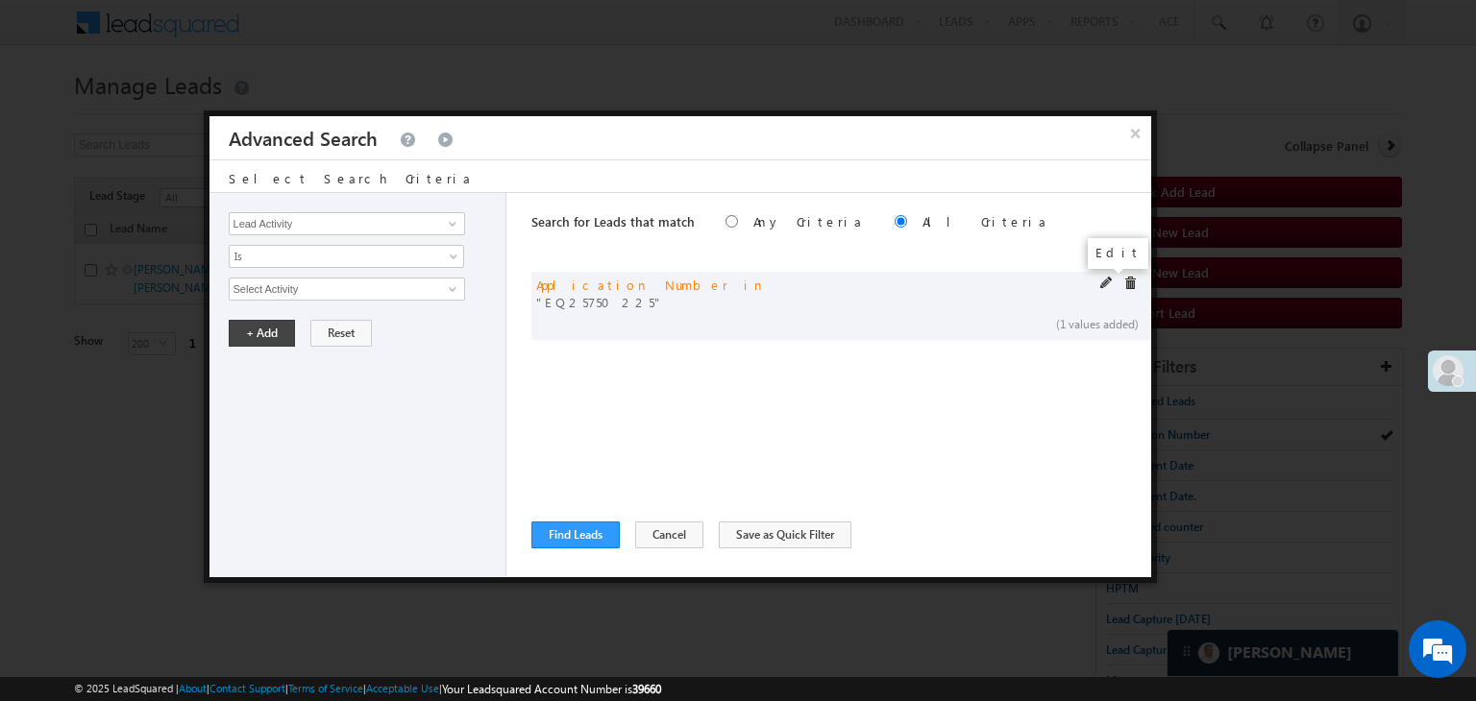
click at [1102, 281] on span at bounding box center [1106, 283] width 13 height 13
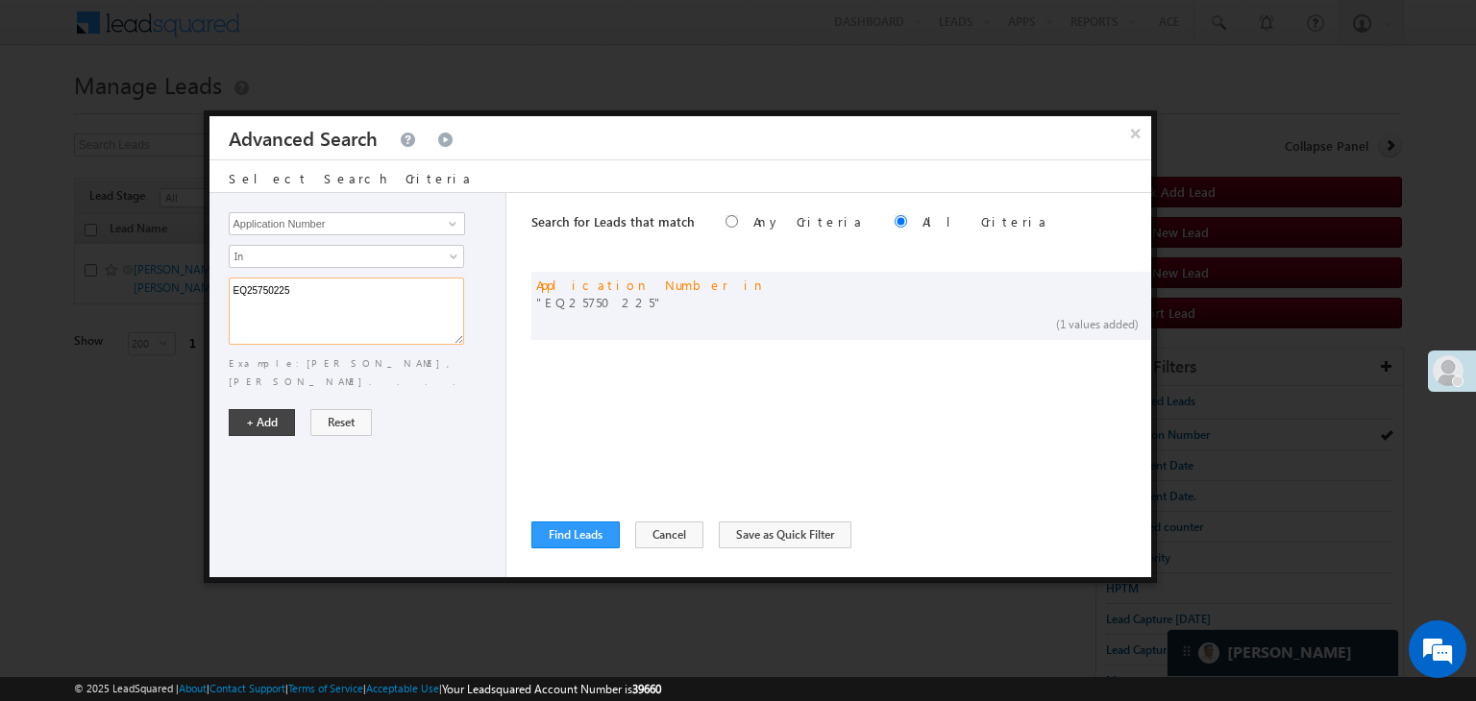
click at [376, 289] on textarea "EQ25750225" at bounding box center [346, 311] width 235 height 67
paste textarea "7029085 EQ27025218 EQ27138225 EQ27123036 EQ27066769"
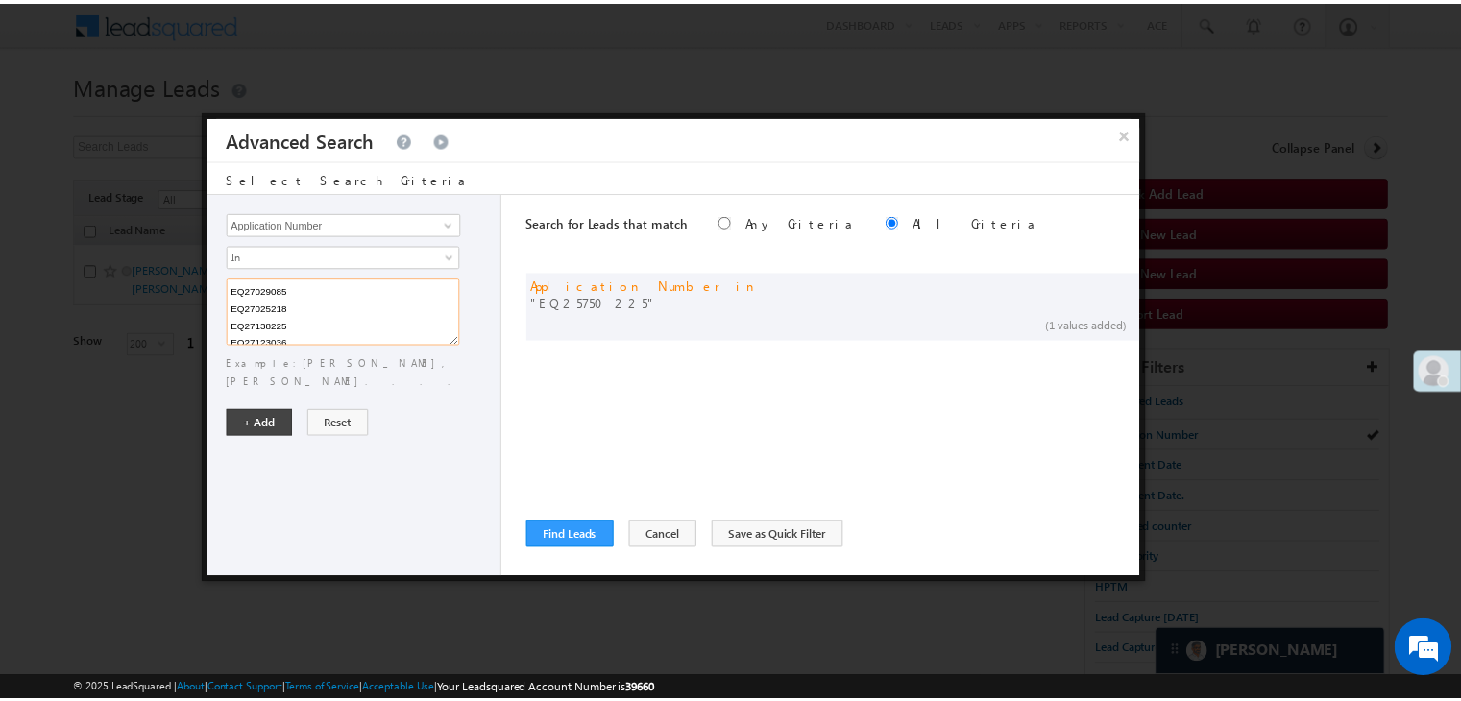
scroll to position [21, 0]
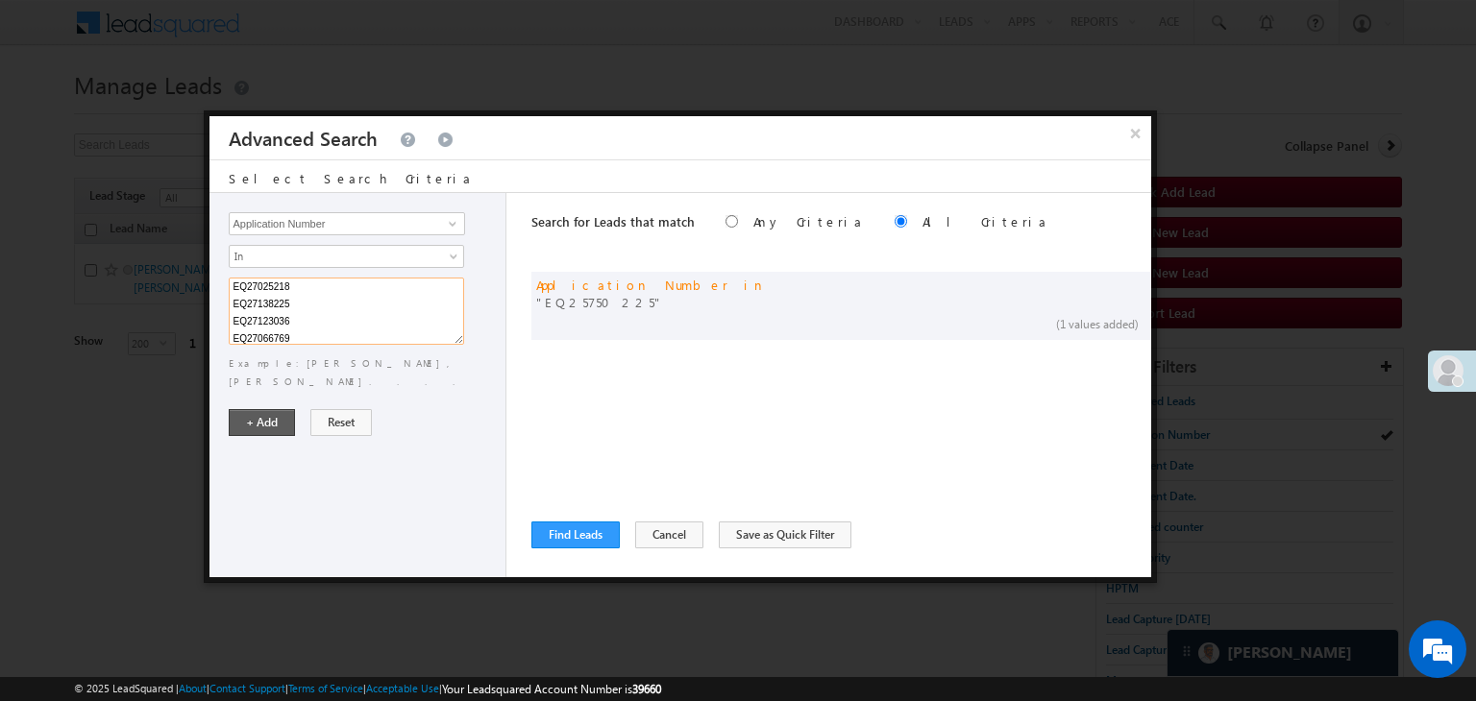
type textarea "EQ27029085 EQ27025218 EQ27138225 EQ27123036 EQ27066769"
click at [272, 409] on button "+ Add" at bounding box center [262, 422] width 66 height 27
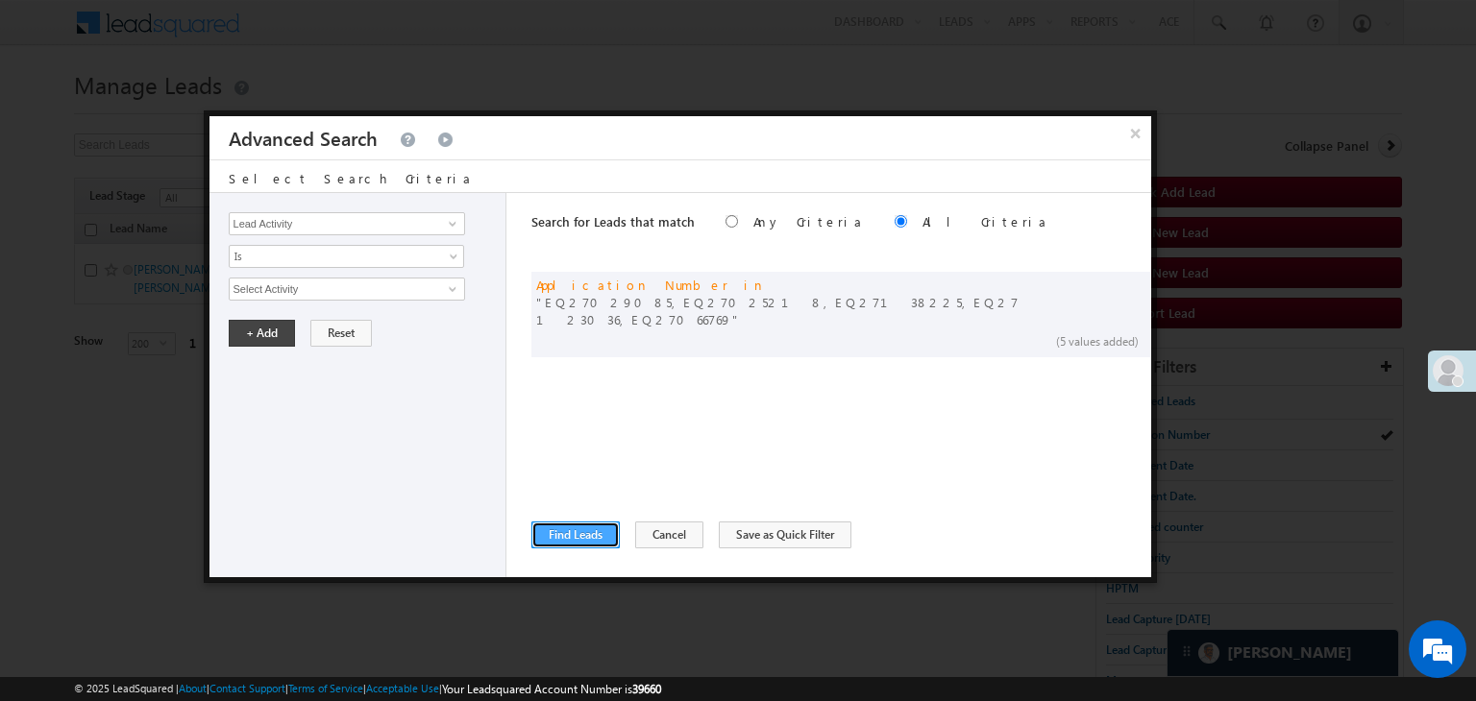
click at [556, 541] on button "Find Leads" at bounding box center [575, 535] width 88 height 27
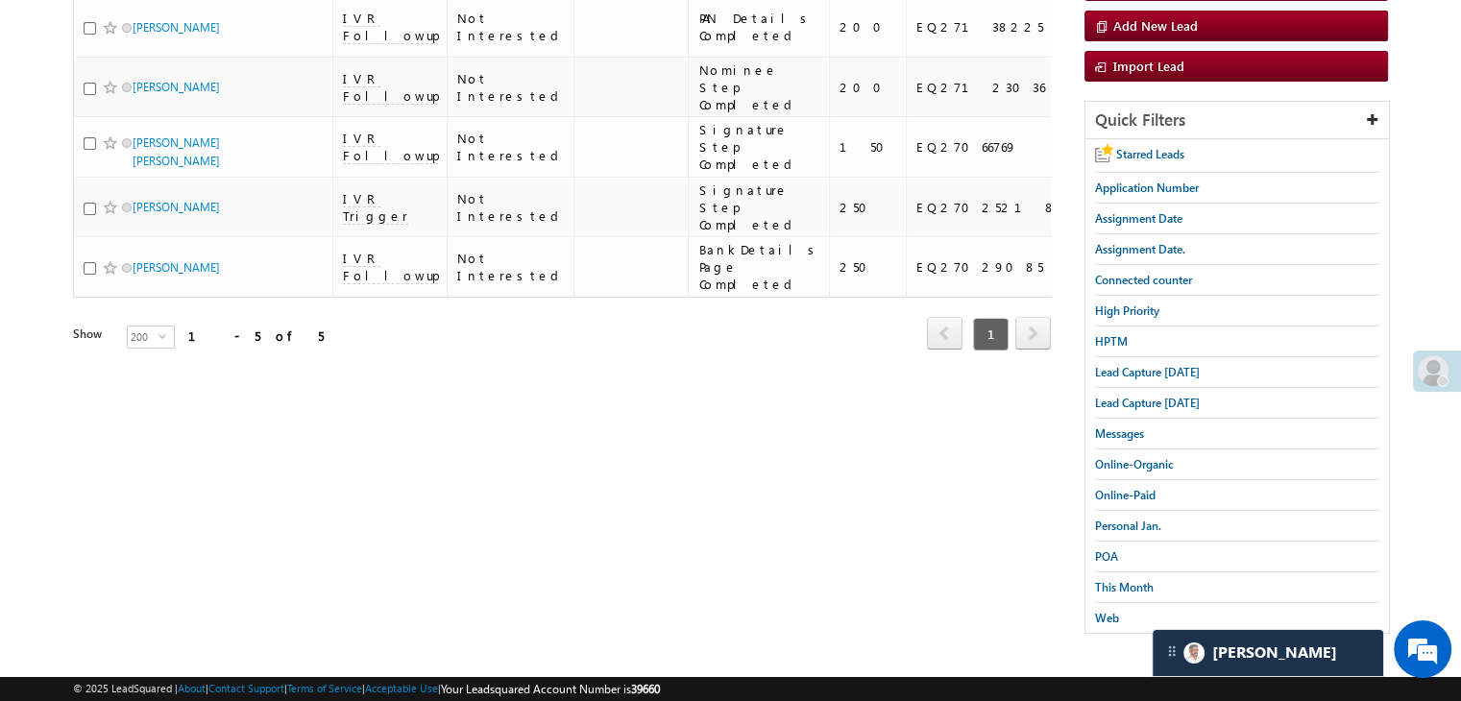
scroll to position [0, 0]
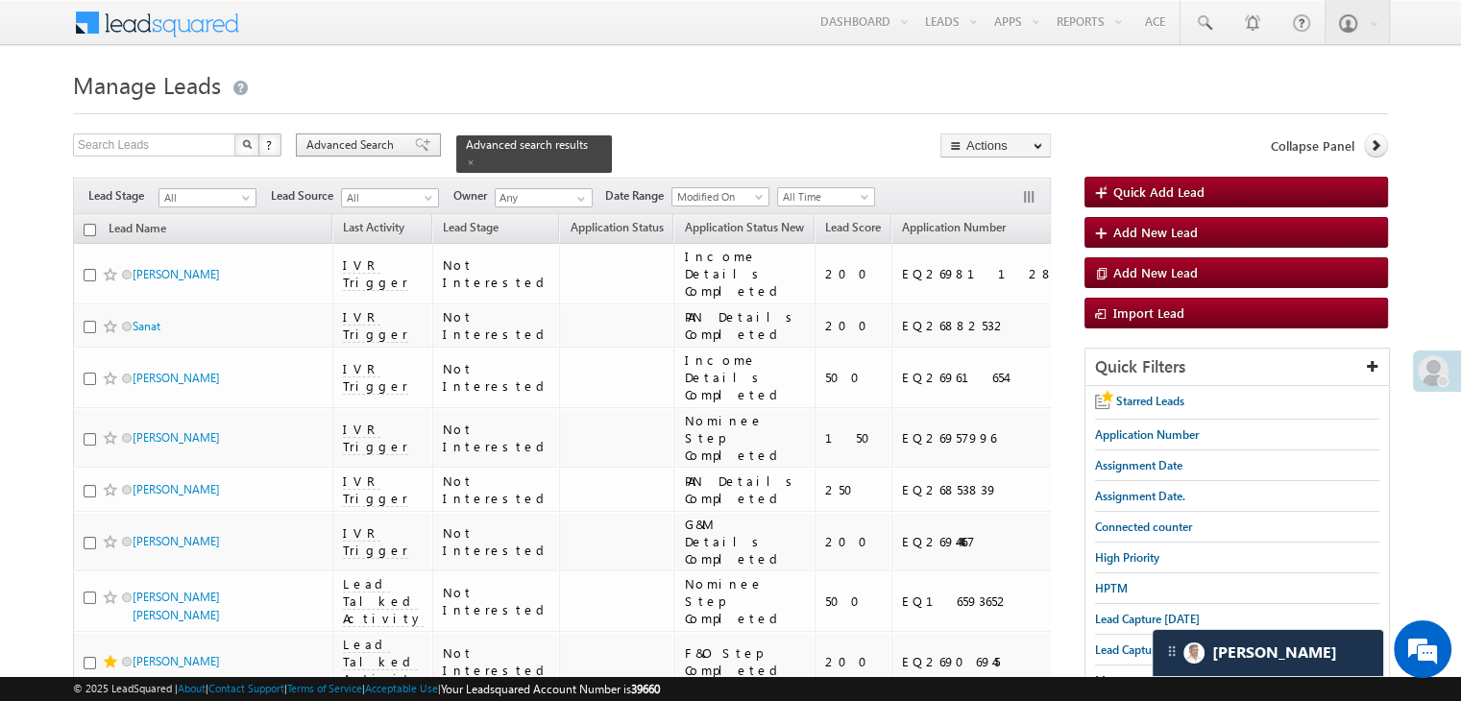
click at [360, 141] on span "Advanced Search" at bounding box center [353, 144] width 93 height 17
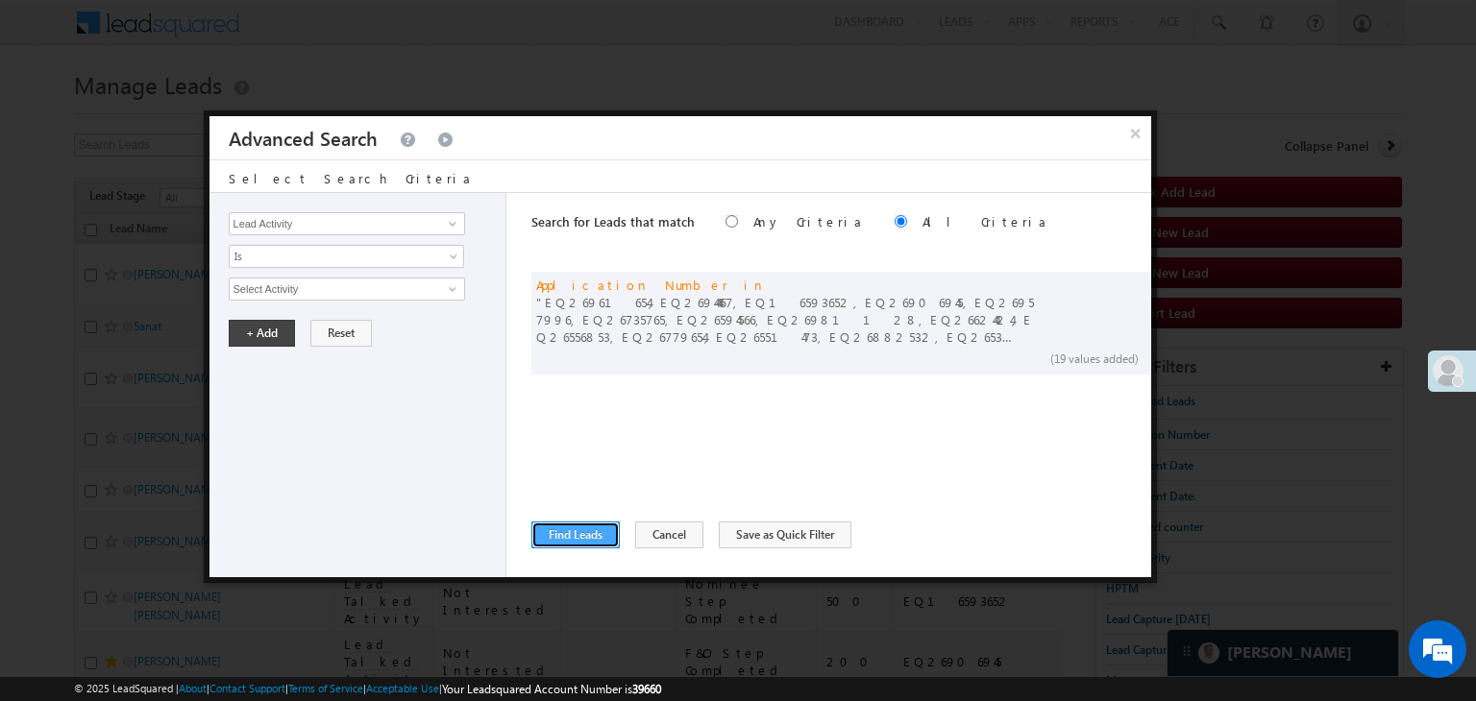
click at [567, 527] on button "Find Leads" at bounding box center [575, 535] width 88 height 27
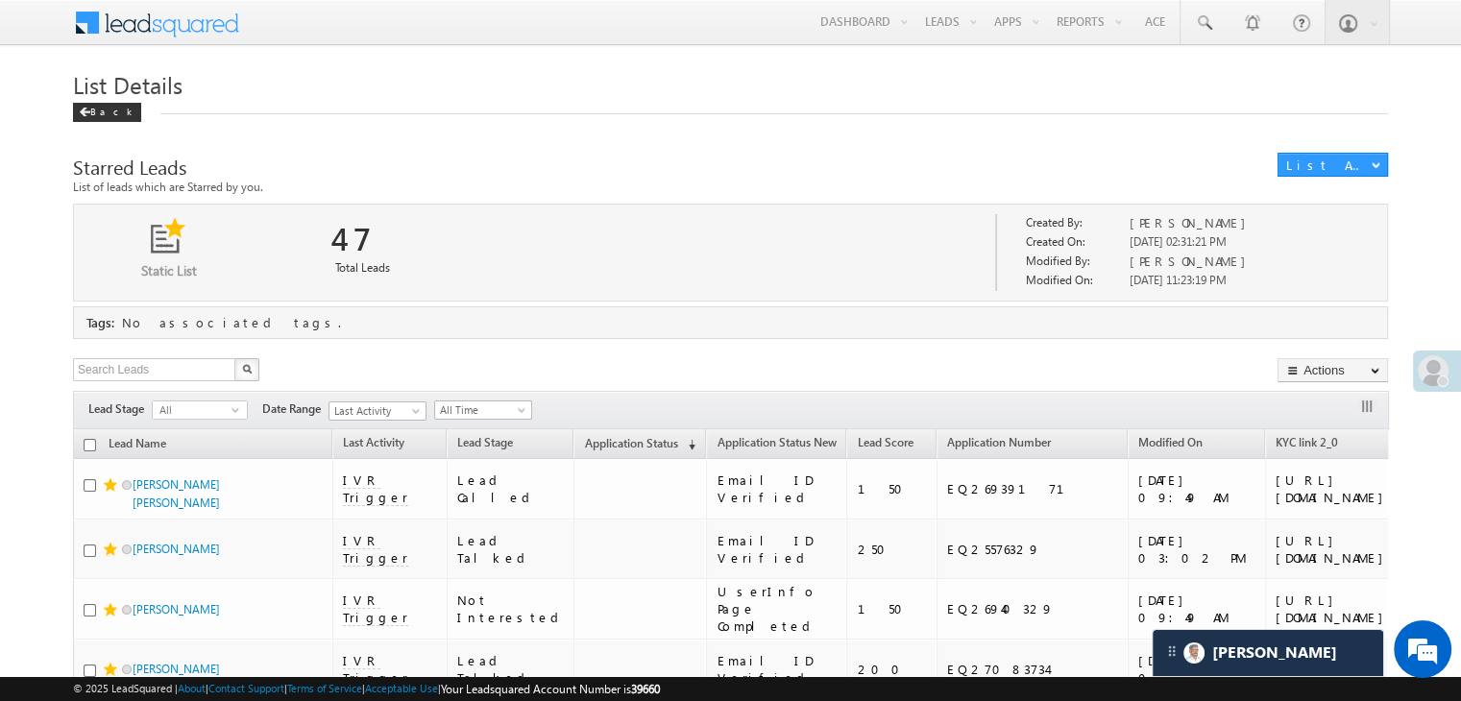
click at [574, 430] on th "Application Status (sorted descending)" at bounding box center [640, 445] width 133 height 30
click at [584, 436] on span "Application Status" at bounding box center [630, 443] width 93 height 14
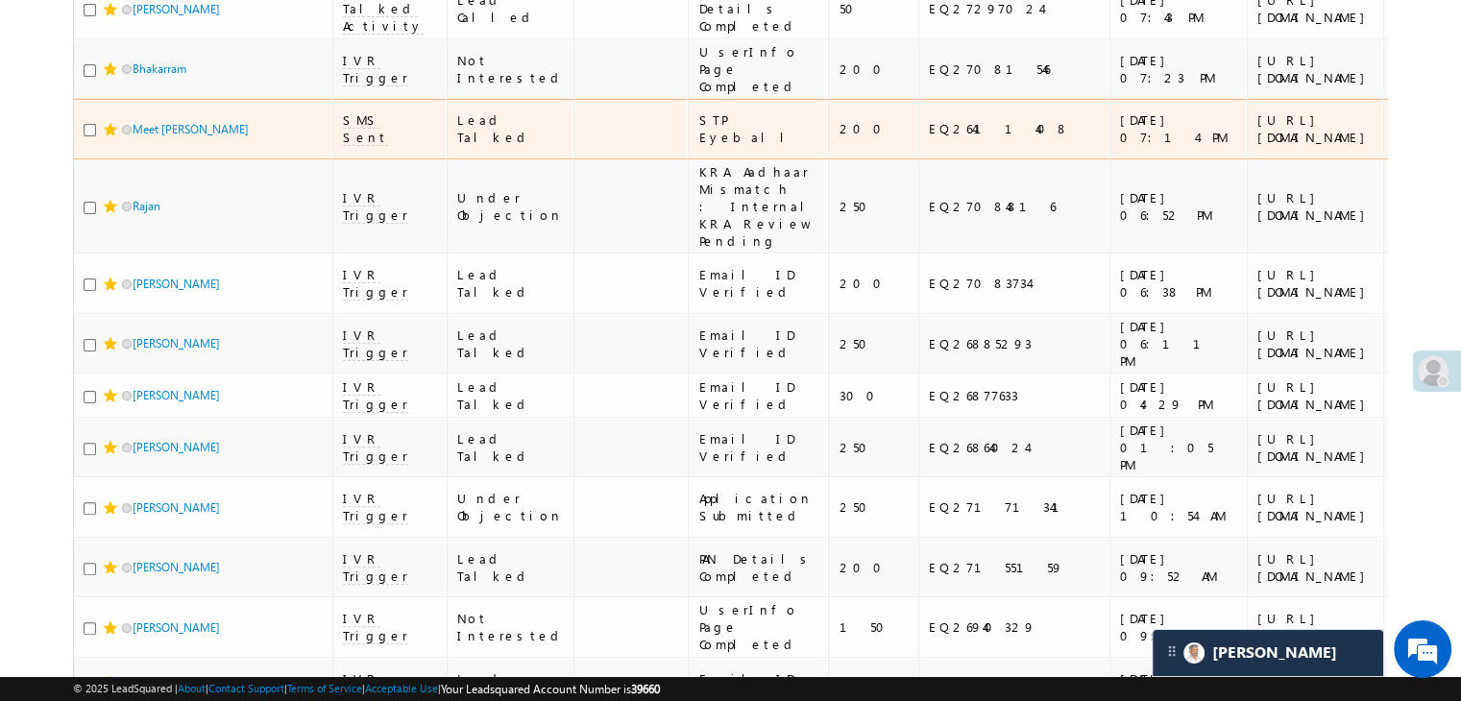
click at [929, 137] on div "EQ26411408" at bounding box center [1015, 128] width 172 height 17
copy div "EQ26411408"
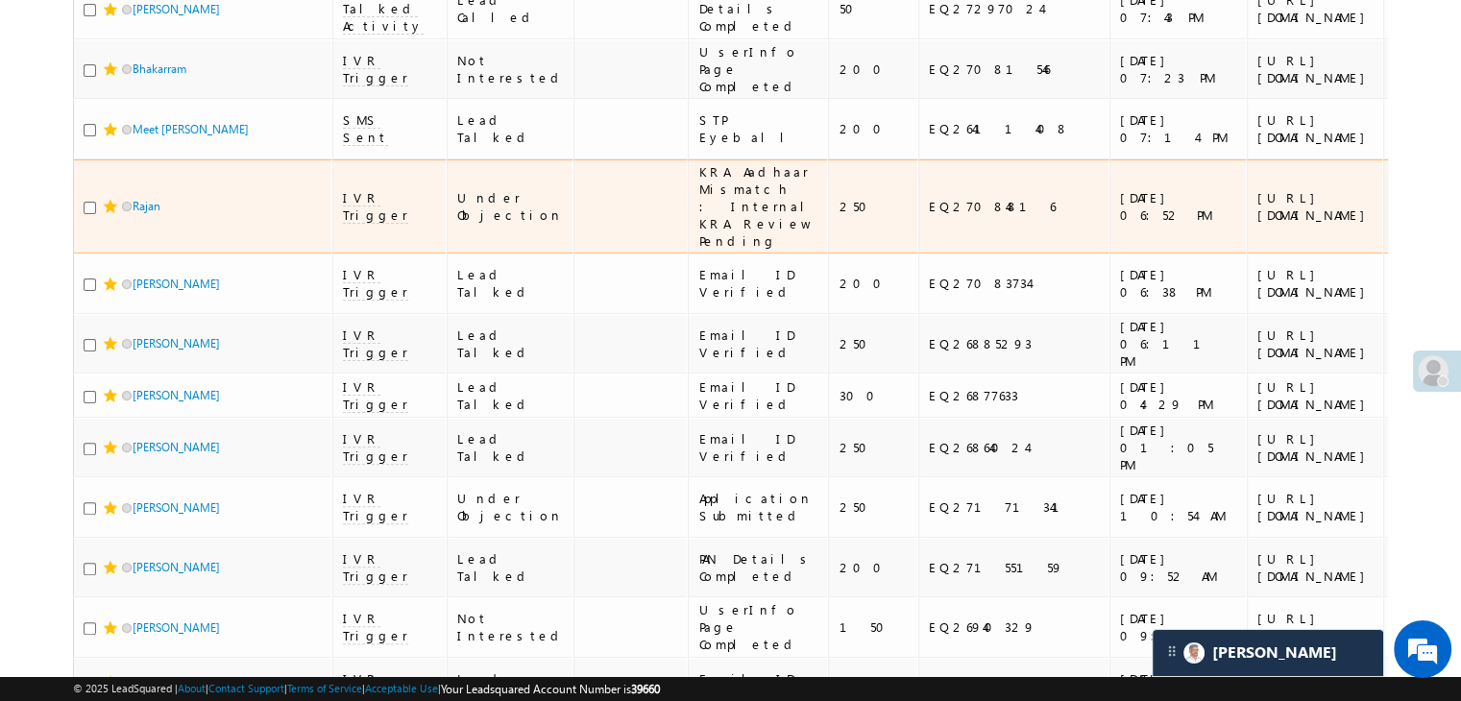
click at [929, 215] on div "EQ27084816" at bounding box center [1015, 206] width 172 height 17
copy div "EQ27084816"
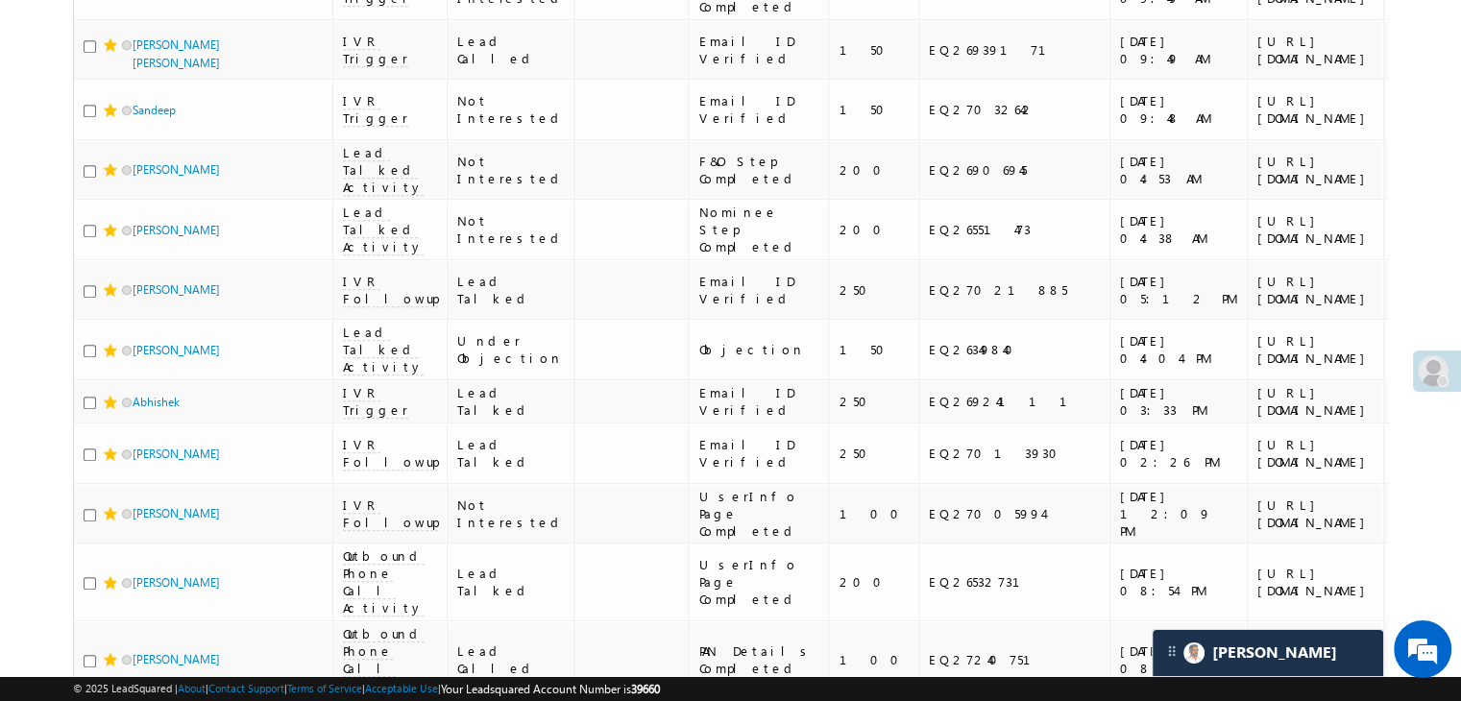
scroll to position [1153, 0]
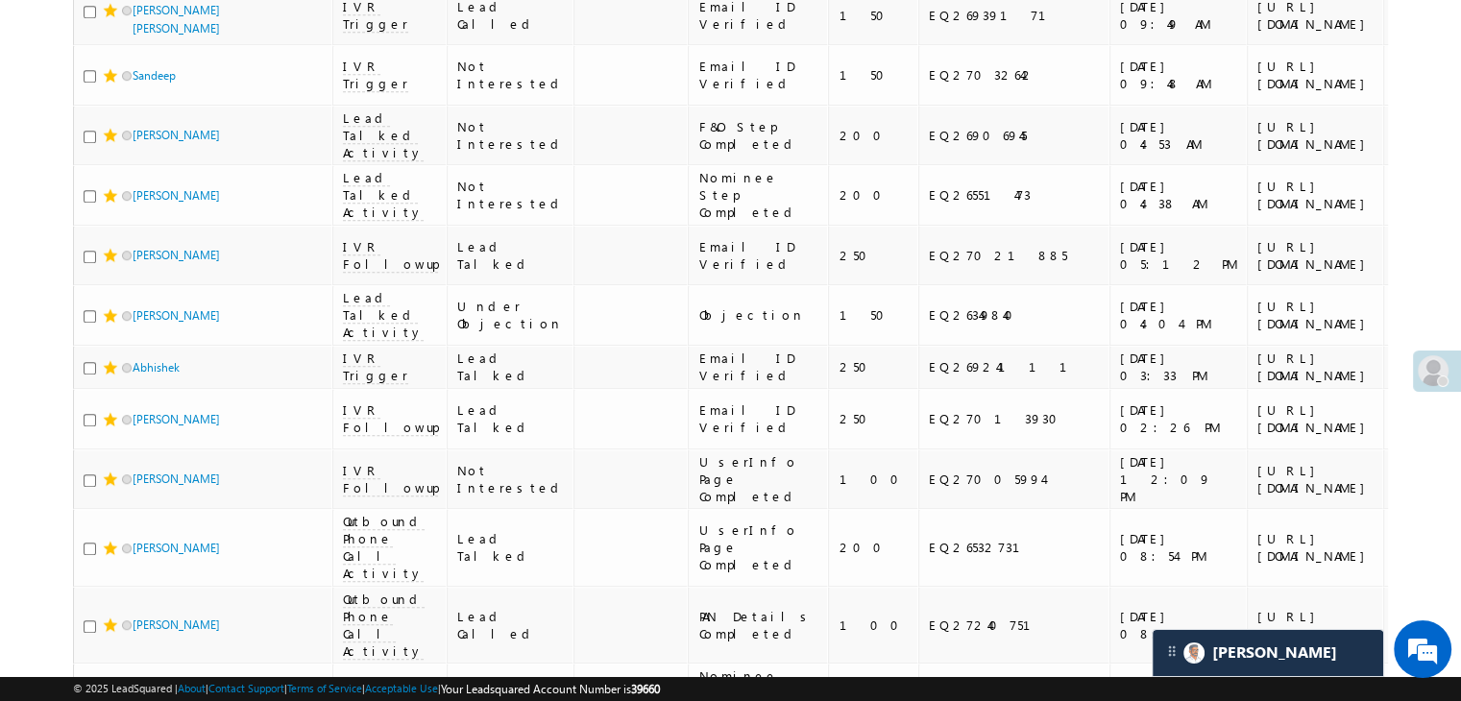
copy div "EQ27171341"
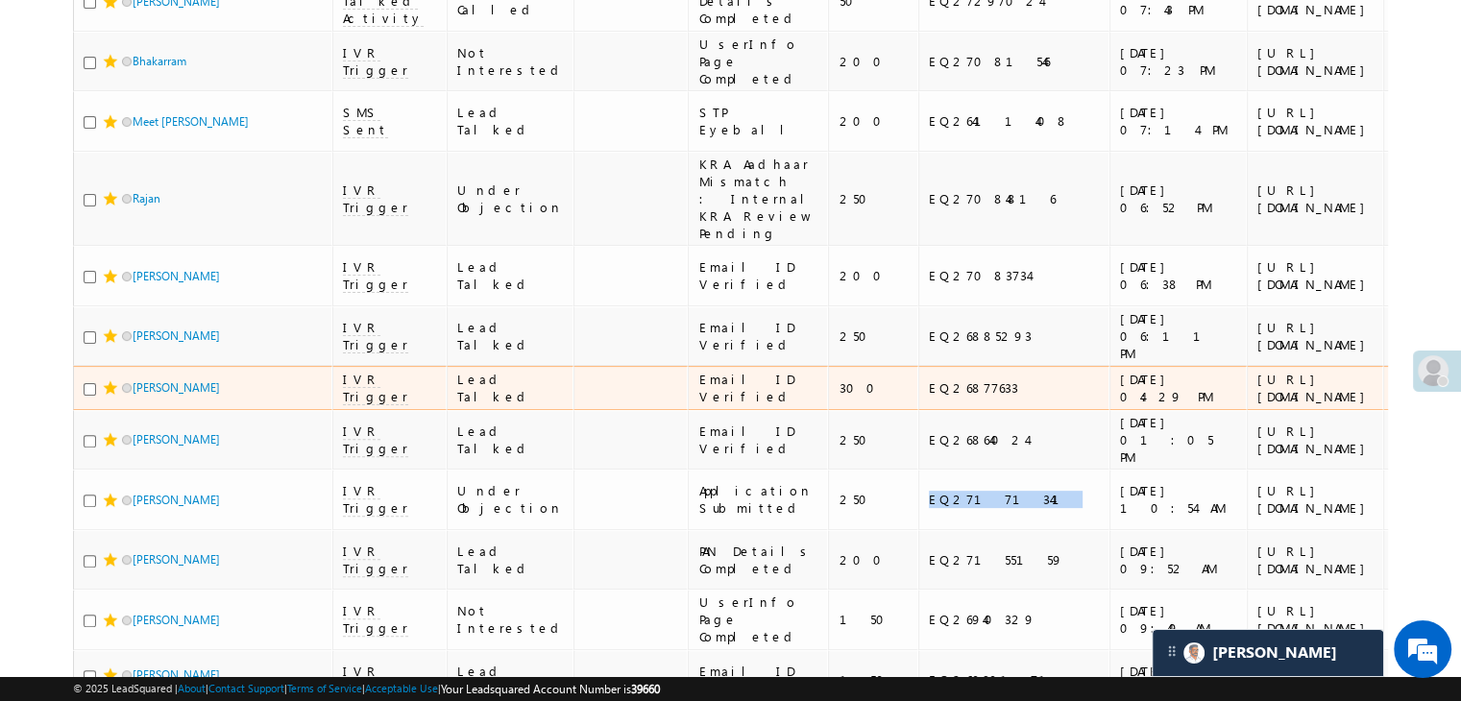
scroll to position [192, 0]
